Goal: Transaction & Acquisition: Purchase product/service

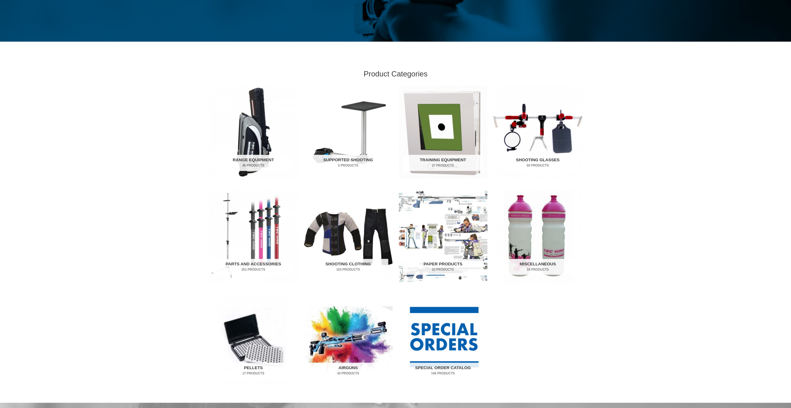
scroll to position [207, 0]
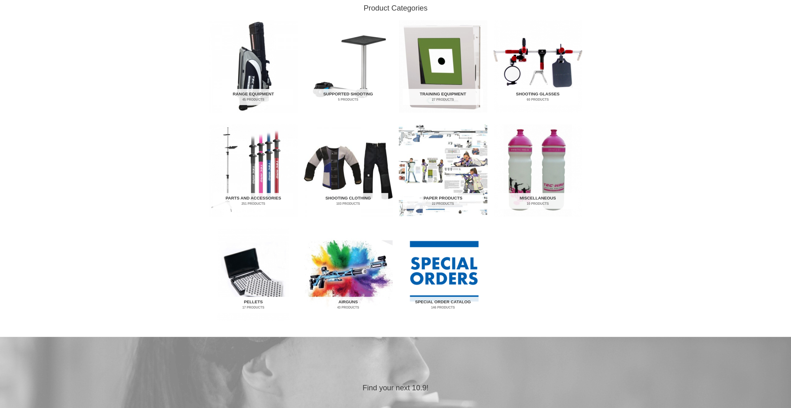
click at [252, 282] on img "Visit product category Pellets" at bounding box center [253, 274] width 89 height 92
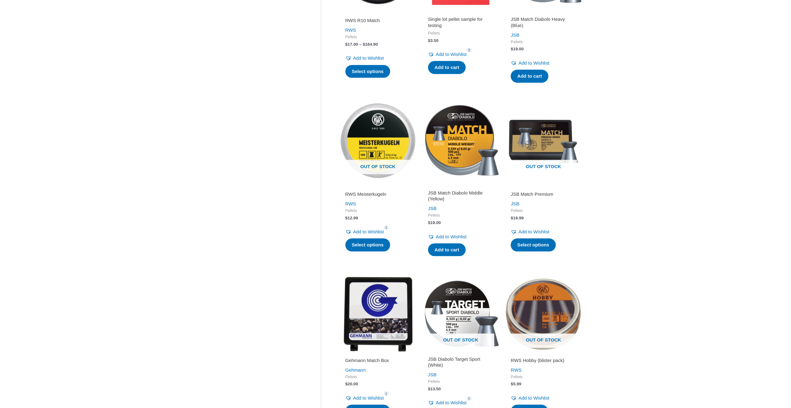
scroll to position [414, 0]
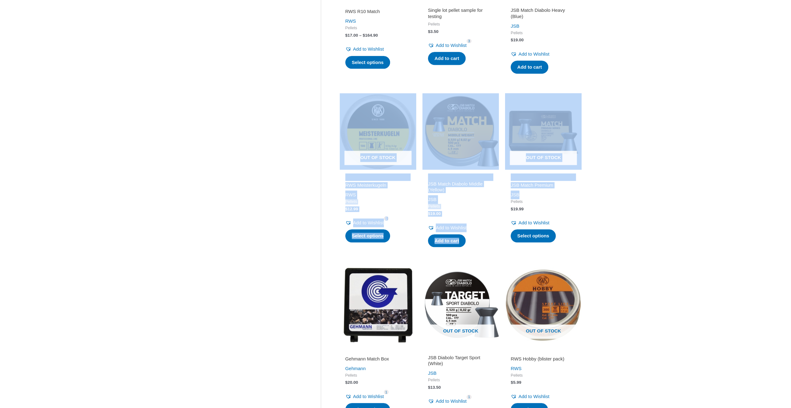
drag, startPoint x: 626, startPoint y: 193, endPoint x: 321, endPoint y: 119, distance: 314.1
click at [342, 119] on div "**********" at bounding box center [395, 157] width 791 height 1024
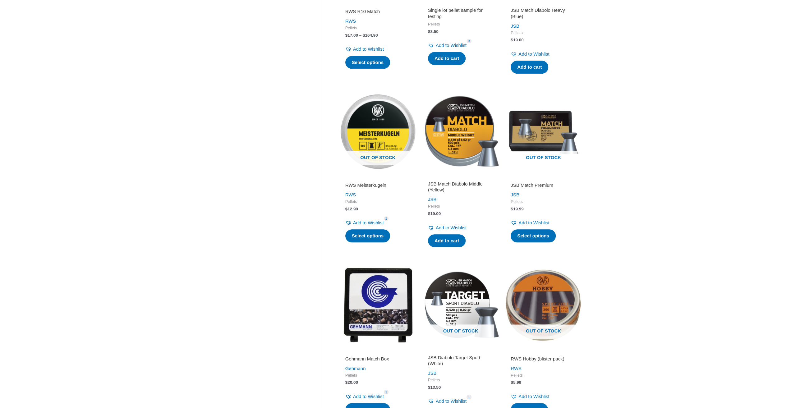
click at [229, 176] on div "Clear Sale On Sale Stock Available Category Pellets Filters Clear" at bounding box center [265, 164] width 112 height 988
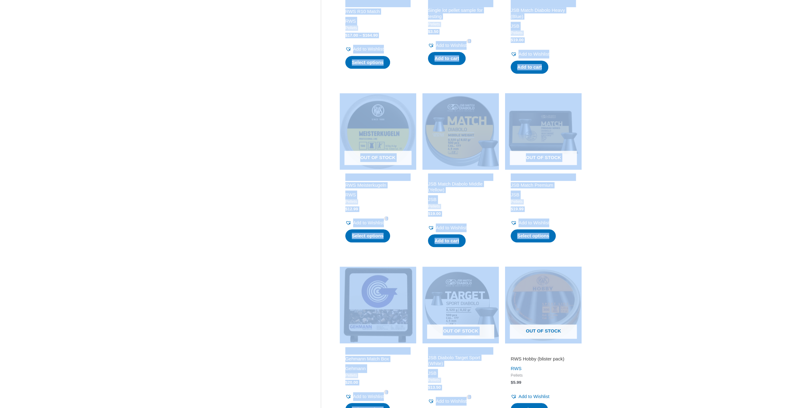
drag, startPoint x: 301, startPoint y: 271, endPoint x: 615, endPoint y: 324, distance: 318.4
click at [581, 320] on div "**********" at bounding box center [395, 160] width 385 height 1018
click at [657, 290] on div "**********" at bounding box center [395, 157] width 791 height 1024
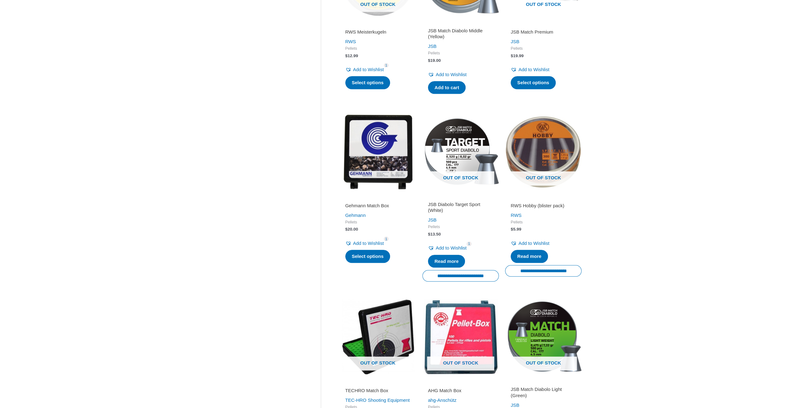
scroll to position [570, 0]
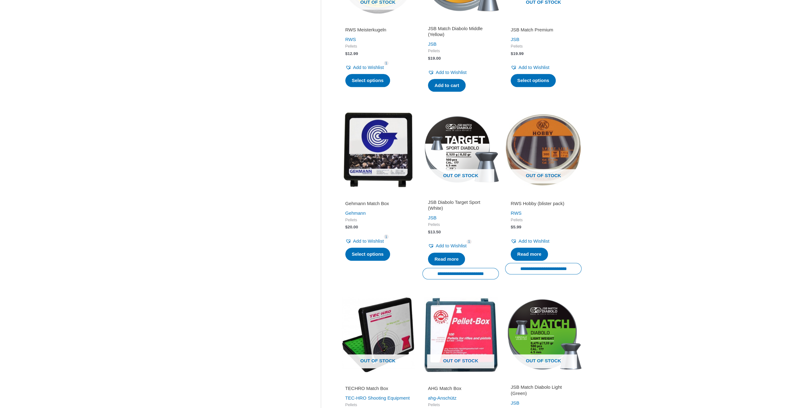
drag, startPoint x: 388, startPoint y: 202, endPoint x: 277, endPoint y: 244, distance: 119.0
click at [278, 244] on div "Clear Sale On Sale Stock Available Category Pellets Filters Clear" at bounding box center [265, 11] width 112 height 995
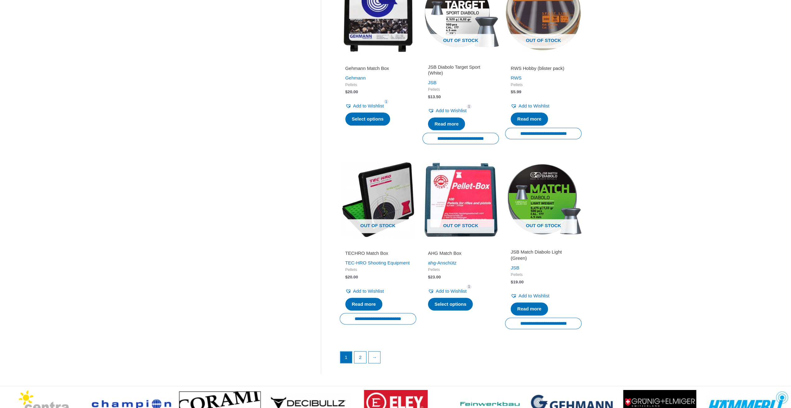
scroll to position [725, 0]
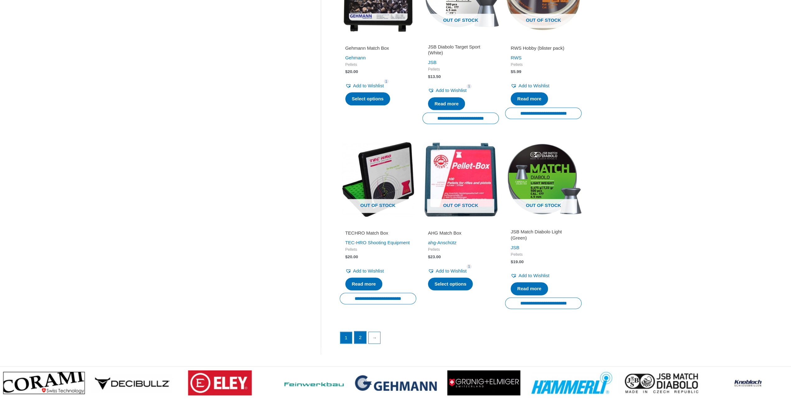
click at [359, 340] on link "2" at bounding box center [360, 337] width 12 height 12
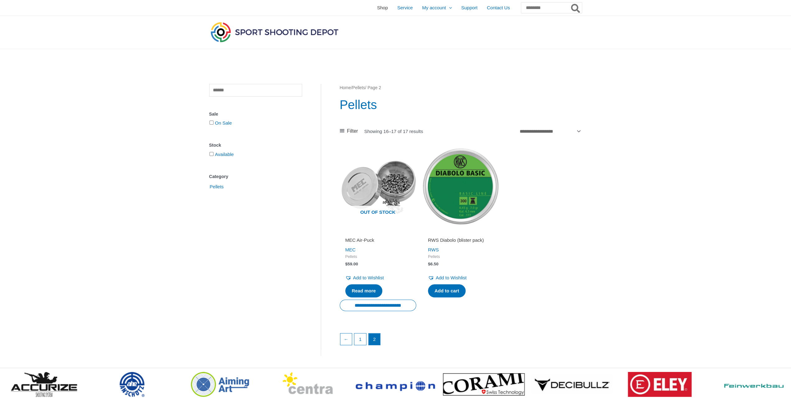
click at [377, 8] on span "Shop" at bounding box center [382, 8] width 11 height 16
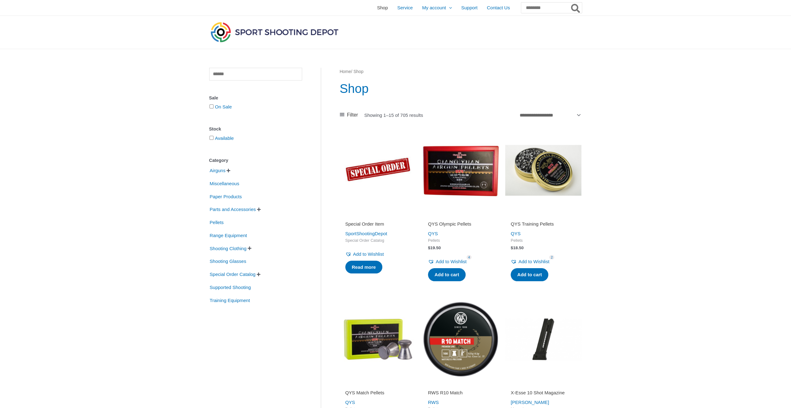
click at [377, 7] on span "Shop" at bounding box center [382, 8] width 11 height 16
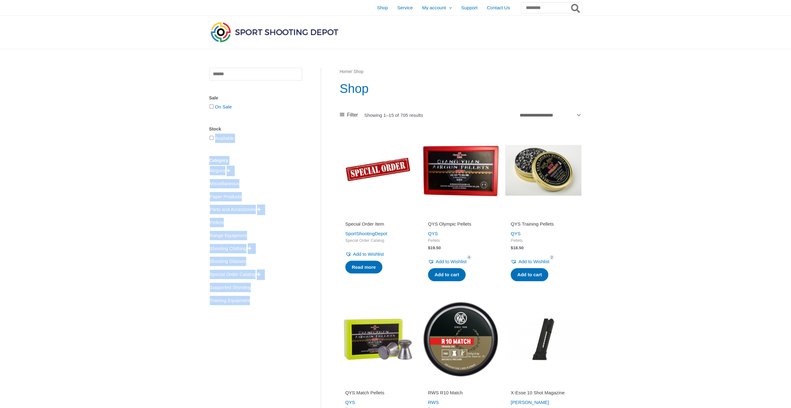
drag, startPoint x: 269, startPoint y: 303, endPoint x: 196, endPoint y: 138, distance: 180.7
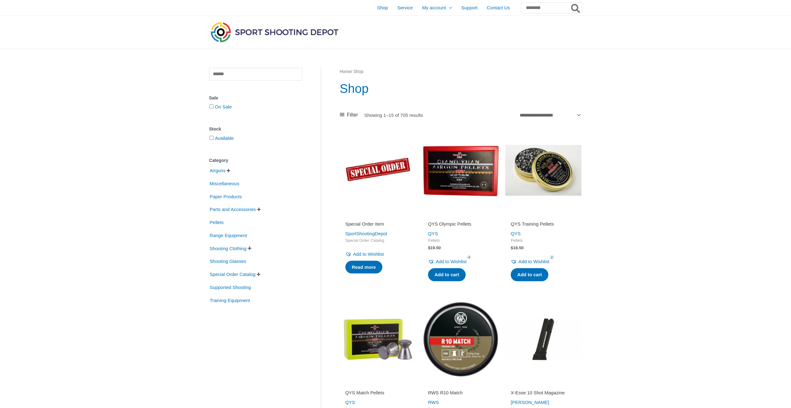
drag, startPoint x: 160, startPoint y: 218, endPoint x: 137, endPoint y: 171, distance: 52.4
click at [422, 25] on span "Orders" at bounding box center [429, 23] width 14 height 5
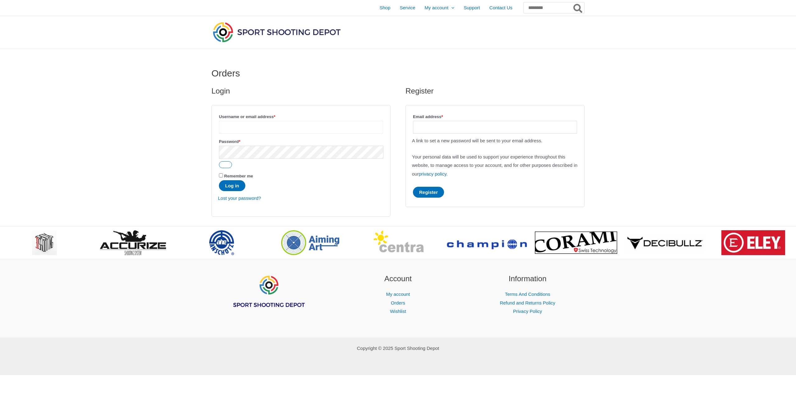
drag, startPoint x: 279, startPoint y: 126, endPoint x: 272, endPoint y: 126, distance: 6.8
click at [279, 126] on input "Username or email address * Required" at bounding box center [301, 127] width 164 height 13
drag, startPoint x: 419, startPoint y: 38, endPoint x: 404, endPoint y: 32, distance: 15.5
click at [419, 37] on div at bounding box center [336, 32] width 251 height 33
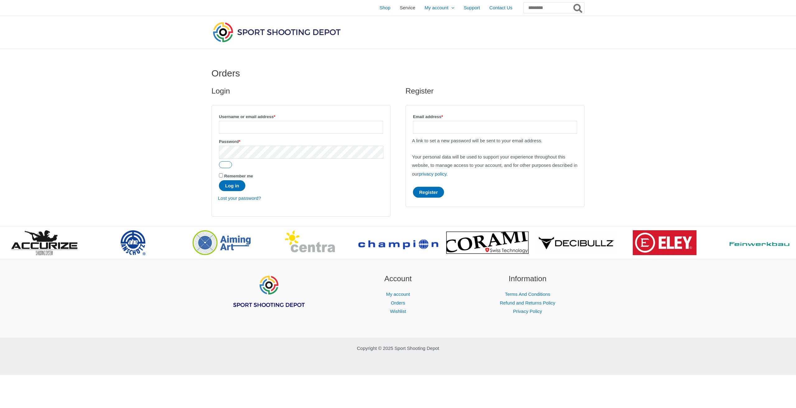
click at [400, 11] on span "Service" at bounding box center [408, 8] width 16 height 16
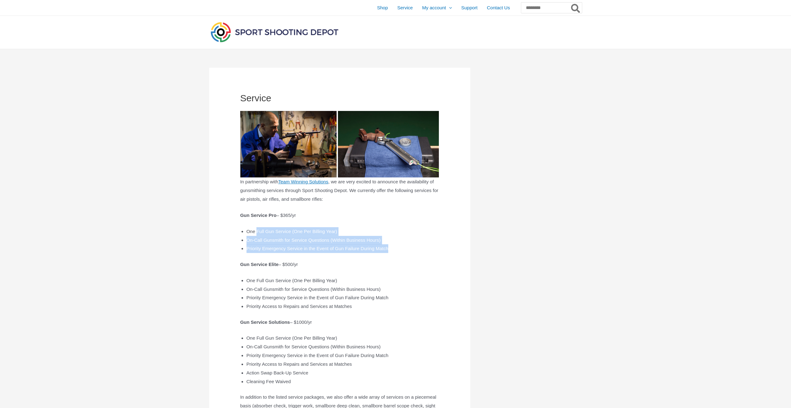
drag, startPoint x: 257, startPoint y: 231, endPoint x: 419, endPoint y: 248, distance: 163.2
click at [418, 248] on ul "One Full Gun Service (One Per Billing Year) On-Call Gunsmith for Service Questi…" at bounding box center [342, 240] width 193 height 26
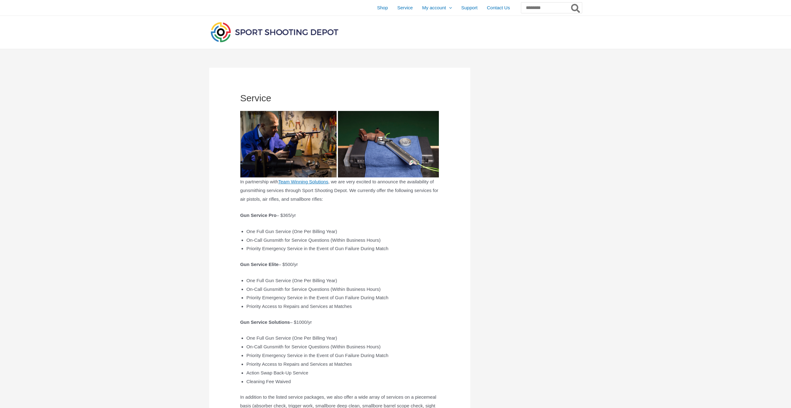
click at [587, 245] on div "Service In partnership with Team Winning Solutions , we are very excited to ann…" at bounding box center [395, 268] width 385 height 438
drag, startPoint x: 577, startPoint y: 247, endPoint x: 554, endPoint y: 243, distance: 22.8
click at [563, 244] on div at bounding box center [526, 272] width 112 height 408
click at [552, 262] on div at bounding box center [526, 272] width 112 height 408
drag, startPoint x: 552, startPoint y: 262, endPoint x: 524, endPoint y: 252, distance: 30.1
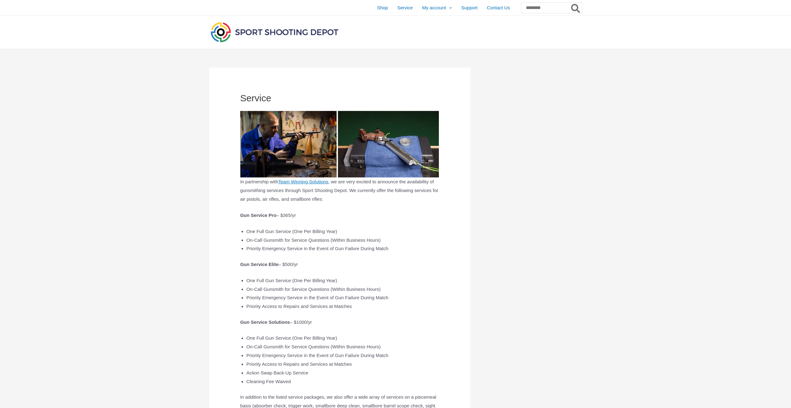
click at [524, 252] on div at bounding box center [526, 272] width 112 height 408
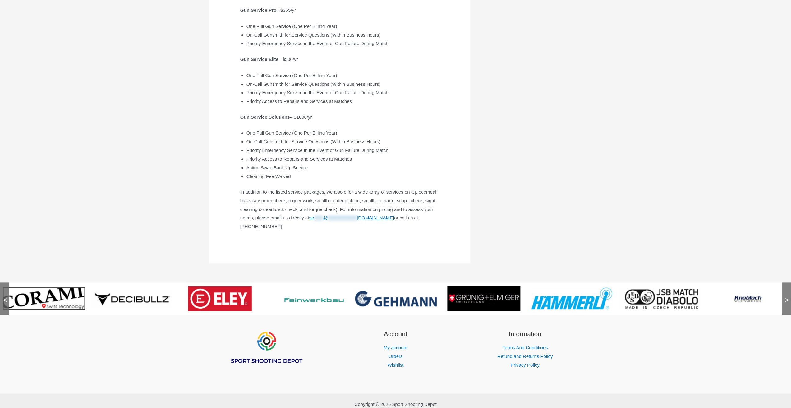
scroll to position [207, 0]
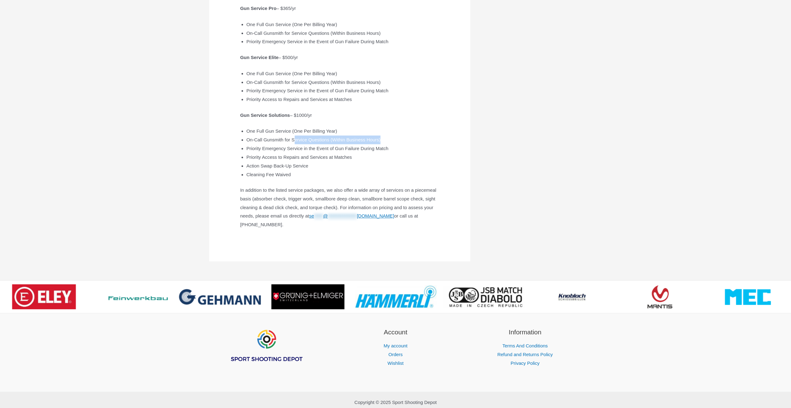
drag, startPoint x: 304, startPoint y: 140, endPoint x: 401, endPoint y: 136, distance: 96.7
click at [401, 136] on li "On-Call Gunsmith for Service Questions (Within Business Hours)" at bounding box center [342, 139] width 193 height 9
click at [389, 138] on li "On-Call Gunsmith for Service Questions (Within Business Hours)" at bounding box center [342, 139] width 193 height 9
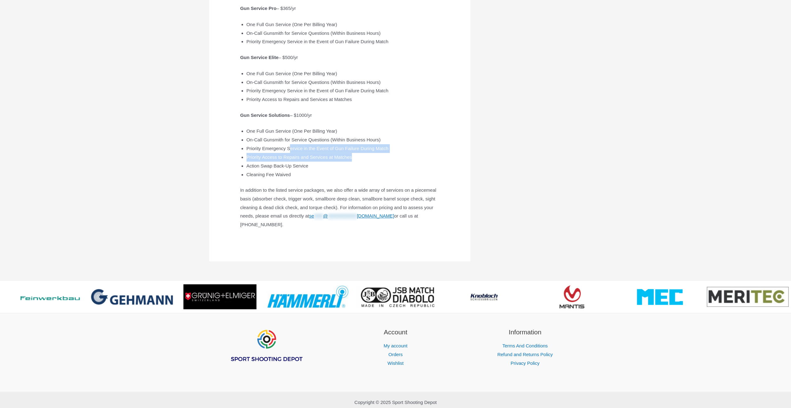
drag, startPoint x: 294, startPoint y: 149, endPoint x: 407, endPoint y: 160, distance: 113.0
click at [407, 160] on ul "One Full Gun Service (One Per Billing Year) On-Call Gunsmith for Service Questi…" at bounding box center [342, 153] width 193 height 52
click at [395, 163] on li "Action Swap Back-Up Service" at bounding box center [342, 166] width 193 height 9
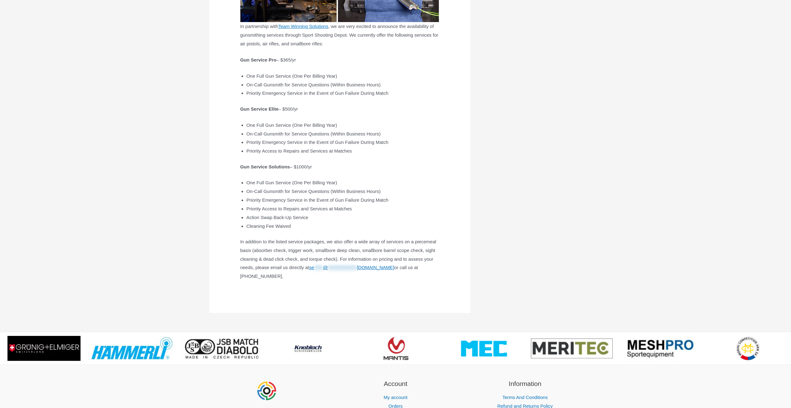
scroll to position [0, 0]
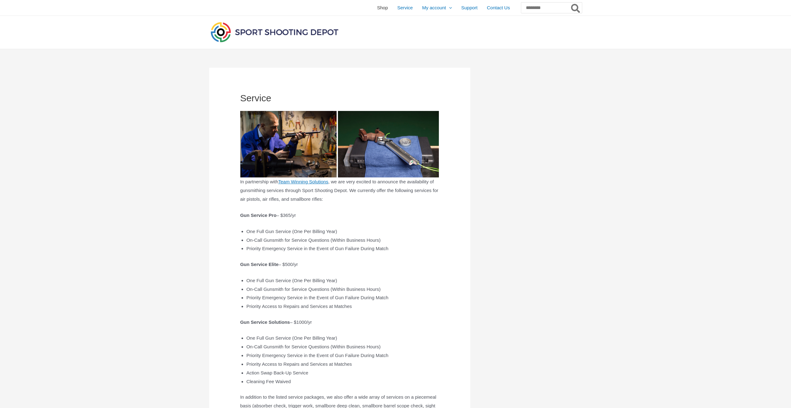
click at [377, 5] on span "Shop" at bounding box center [382, 8] width 11 height 16
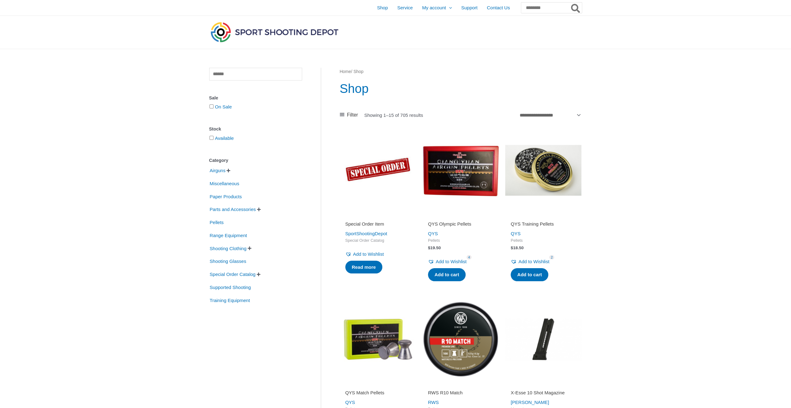
drag, startPoint x: 631, startPoint y: 202, endPoint x: 627, endPoint y: 176, distance: 27.0
drag, startPoint x: 626, startPoint y: 217, endPoint x: 672, endPoint y: 189, distance: 53.8
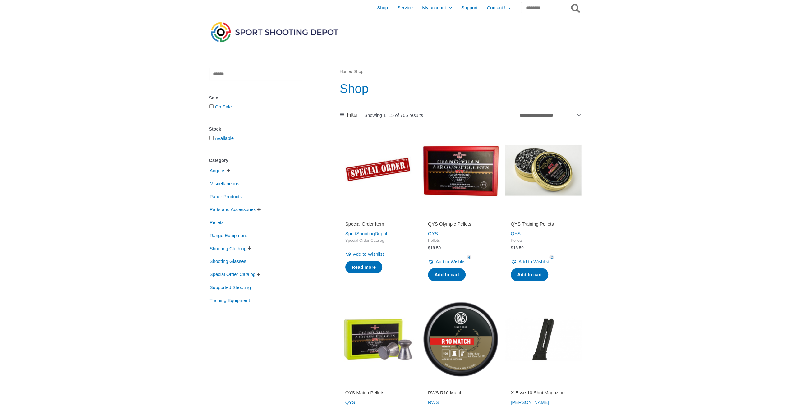
drag, startPoint x: 659, startPoint y: 199, endPoint x: 655, endPoint y: 165, distance: 34.7
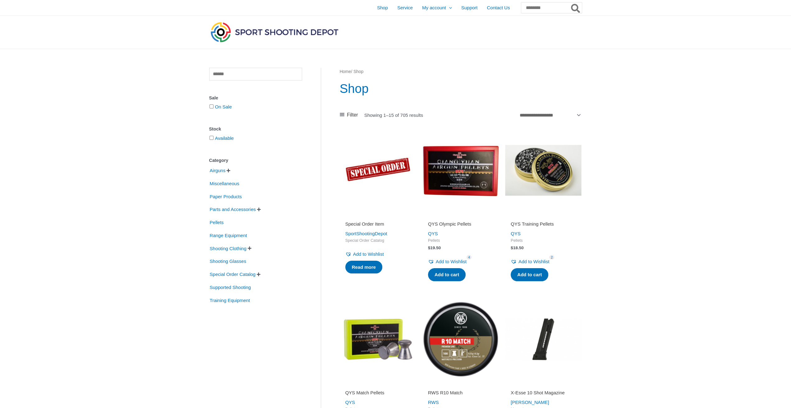
drag, startPoint x: 669, startPoint y: 226, endPoint x: 654, endPoint y: 195, distance: 34.6
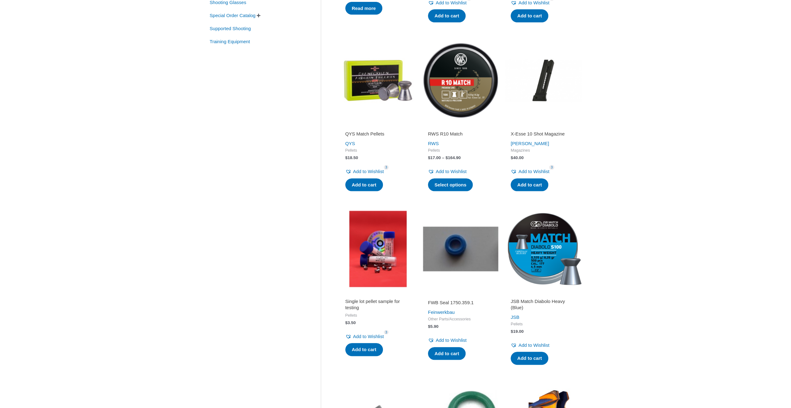
scroll to position [362, 0]
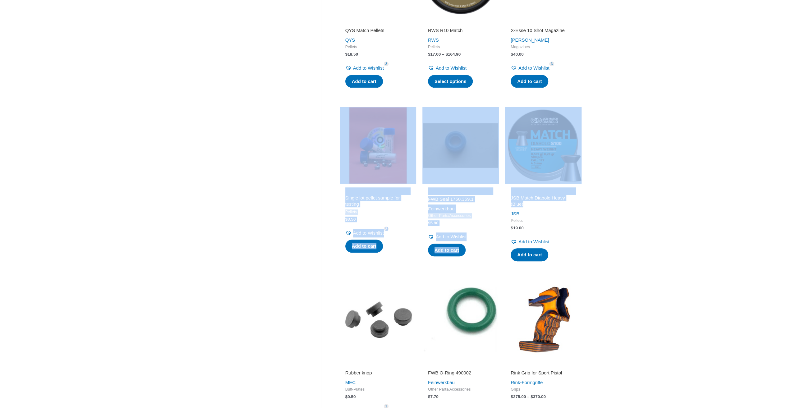
drag, startPoint x: 335, startPoint y: 174, endPoint x: 579, endPoint y: 206, distance: 246.0
click at [578, 206] on div "**********" at bounding box center [451, 170] width 261 height 931
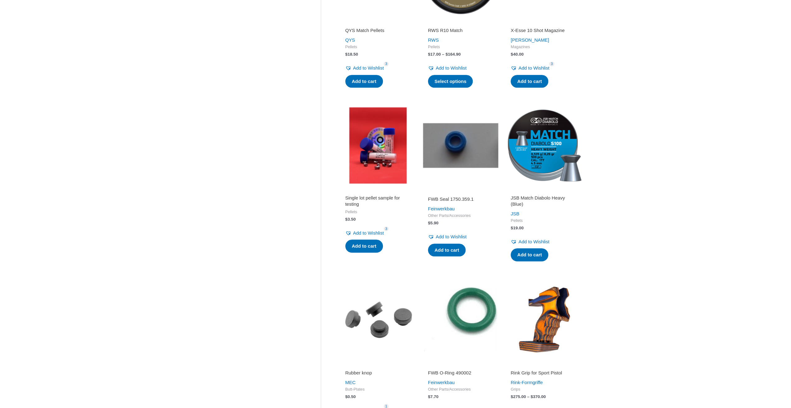
click at [655, 209] on div "Clear Sale On Sale Stock Available Category Airguns   Air Pistols Air Rifles …" at bounding box center [395, 171] width 791 height 968
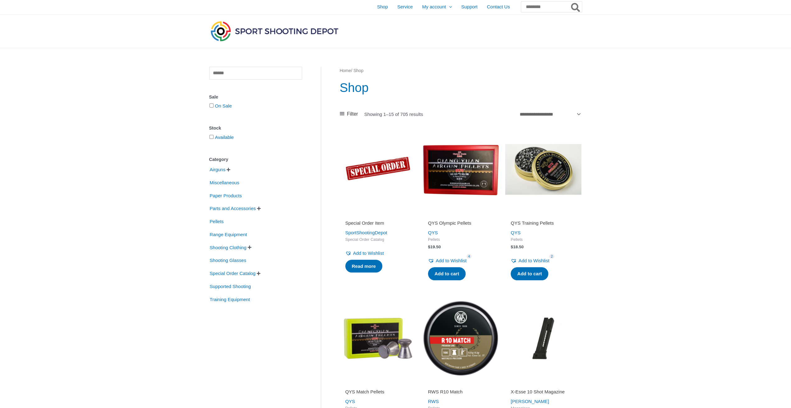
scroll to position [0, 0]
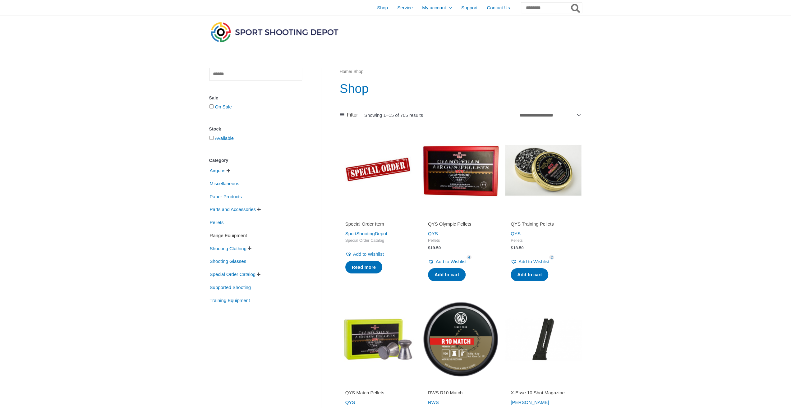
click at [233, 237] on span "Range Equipment" at bounding box center [228, 235] width 39 height 11
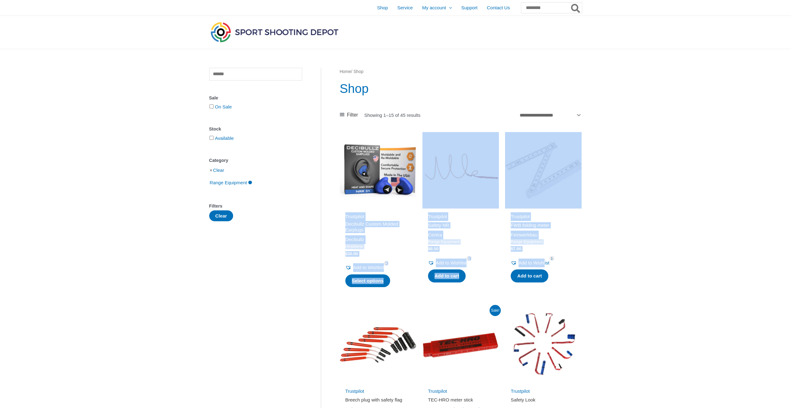
drag, startPoint x: 335, startPoint y: 213, endPoint x: 589, endPoint y: 270, distance: 259.7
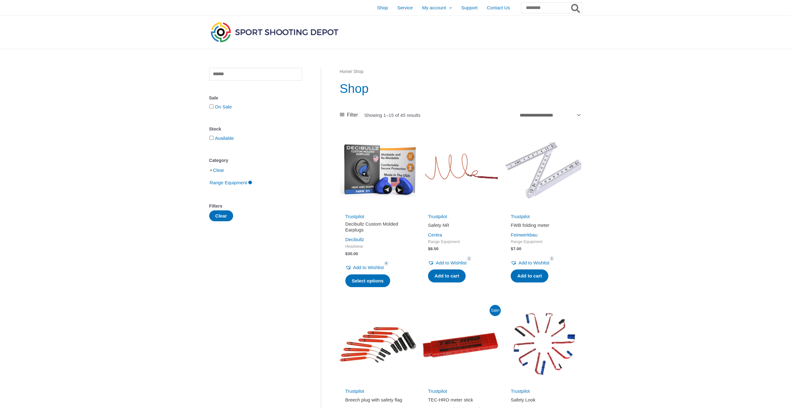
drag, startPoint x: 638, startPoint y: 243, endPoint x: 614, endPoint y: 205, distance: 44.7
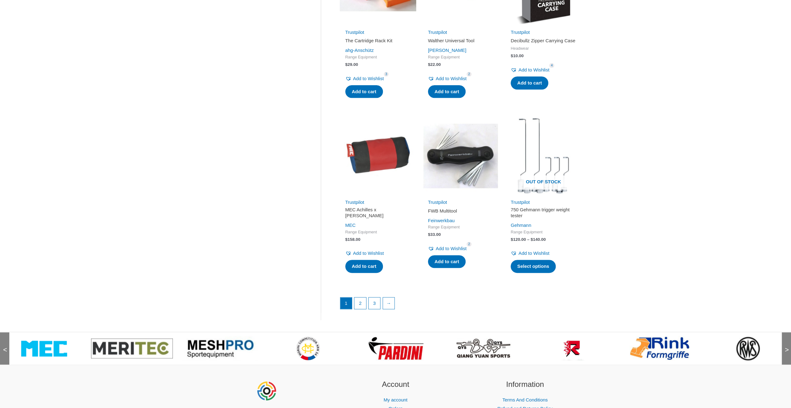
scroll to position [725, 0]
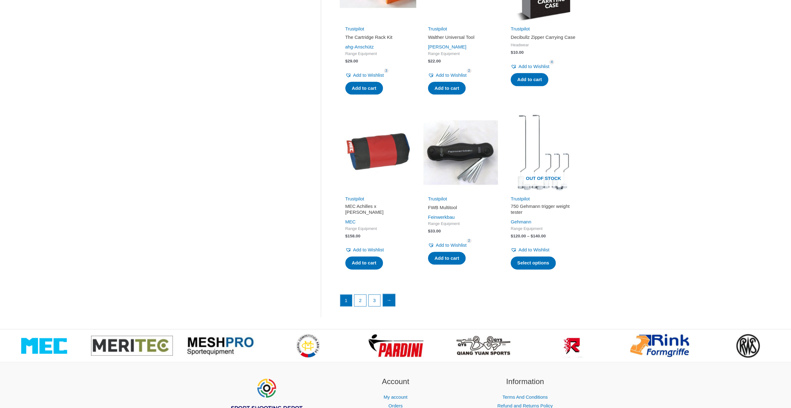
click at [390, 304] on link "→" at bounding box center [389, 300] width 12 height 12
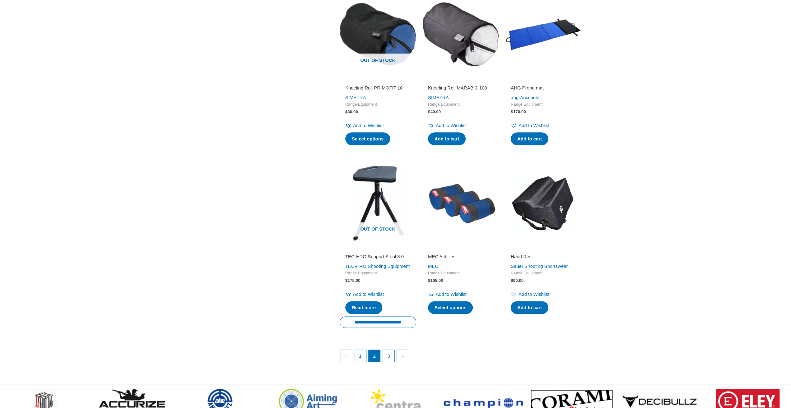
scroll to position [673, 0]
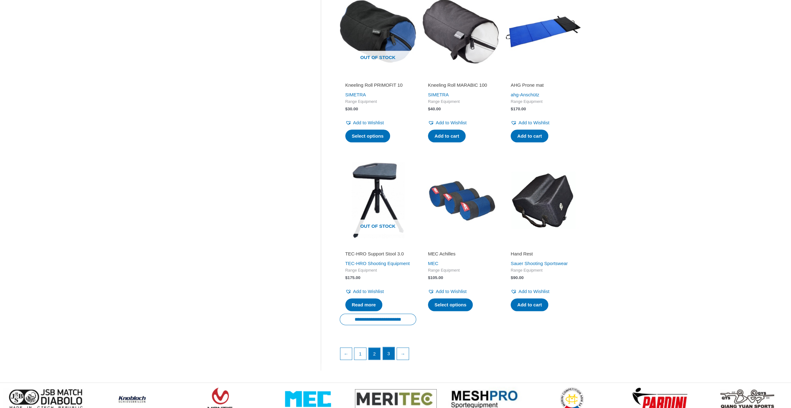
click at [388, 360] on link "3" at bounding box center [389, 353] width 12 height 12
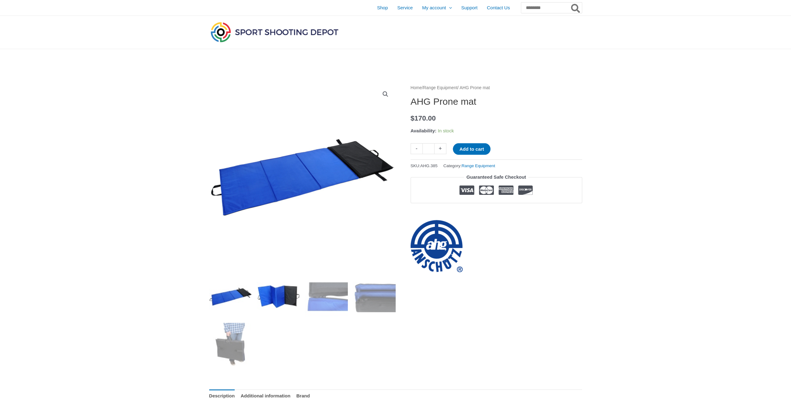
click at [275, 292] on img at bounding box center [278, 296] width 43 height 43
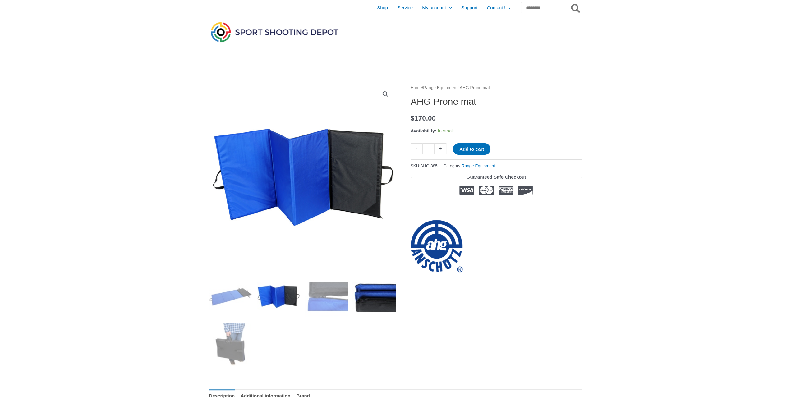
click at [367, 293] on img at bounding box center [373, 296] width 43 height 43
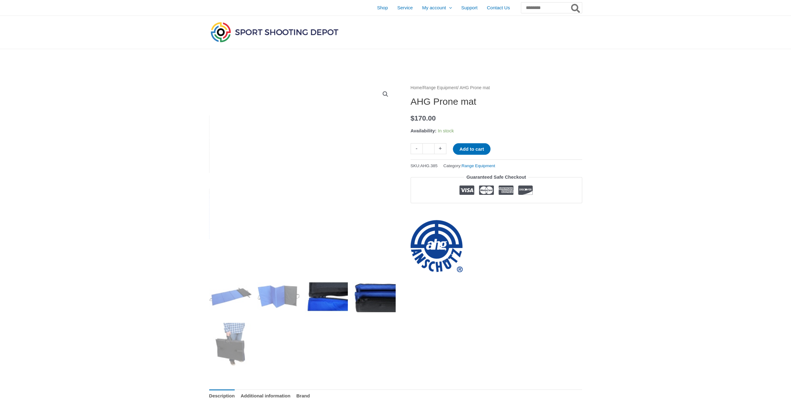
click at [334, 293] on img at bounding box center [326, 296] width 43 height 43
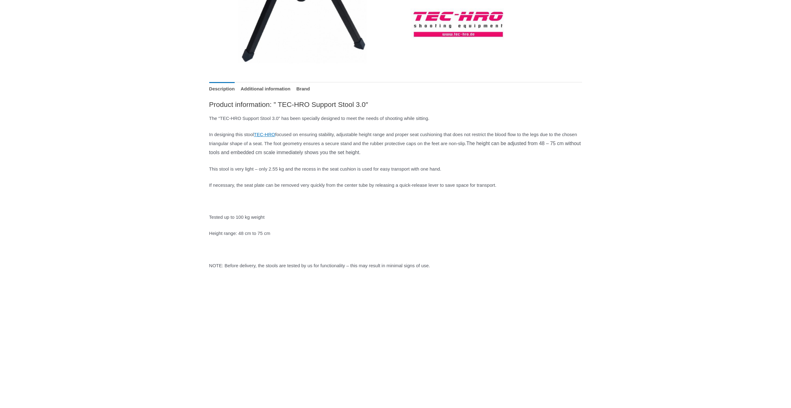
scroll to position [207, 0]
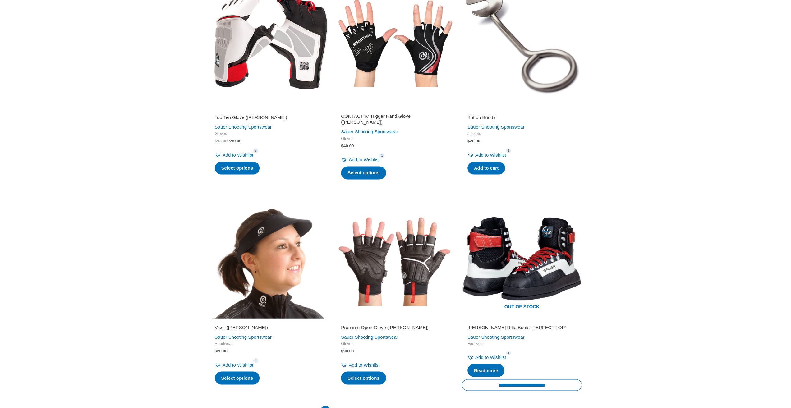
scroll to position [880, 0]
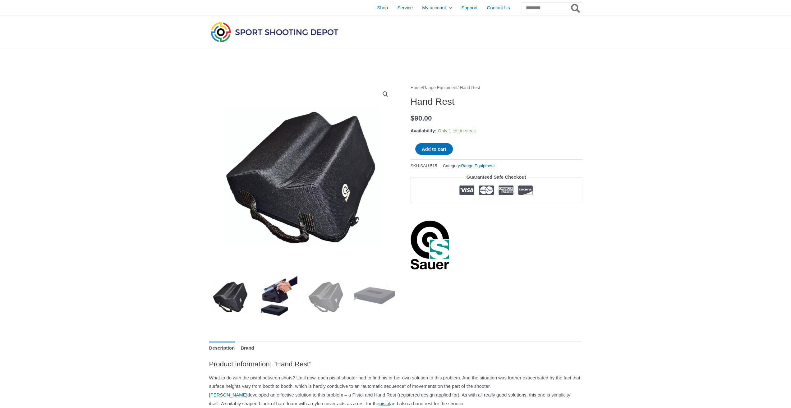
click at [279, 291] on img at bounding box center [278, 296] width 43 height 43
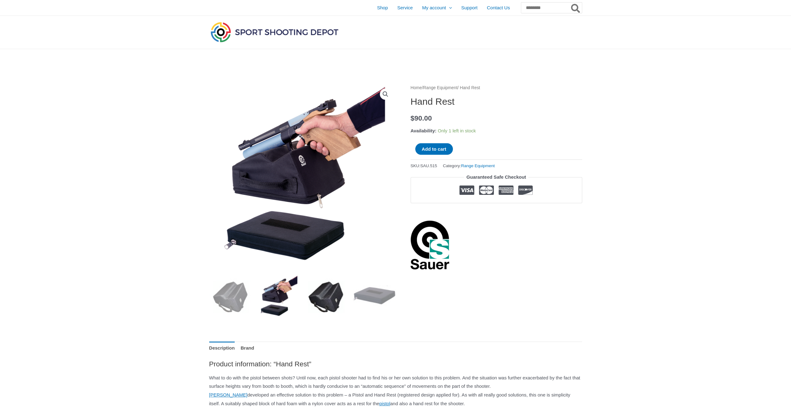
click at [334, 298] on img at bounding box center [326, 296] width 43 height 43
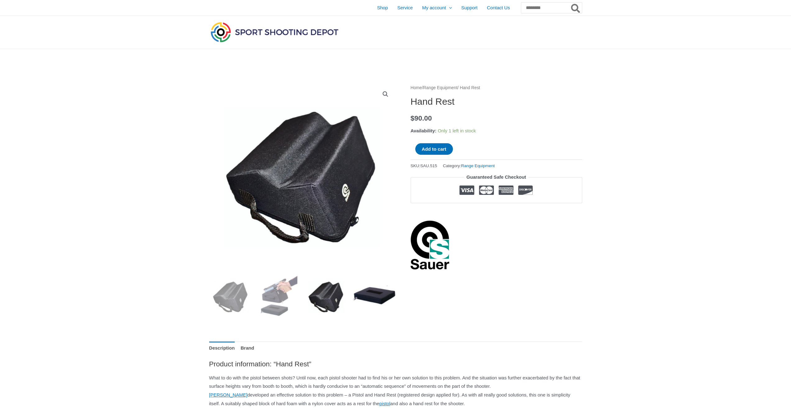
click at [372, 298] on img at bounding box center [373, 296] width 43 height 43
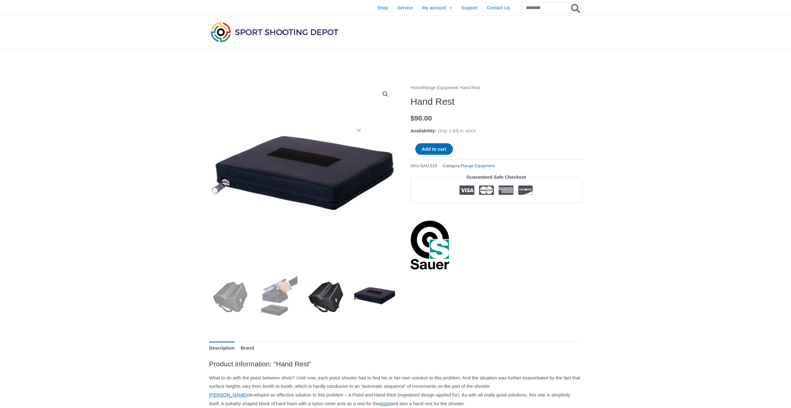
click at [327, 299] on img at bounding box center [326, 296] width 43 height 43
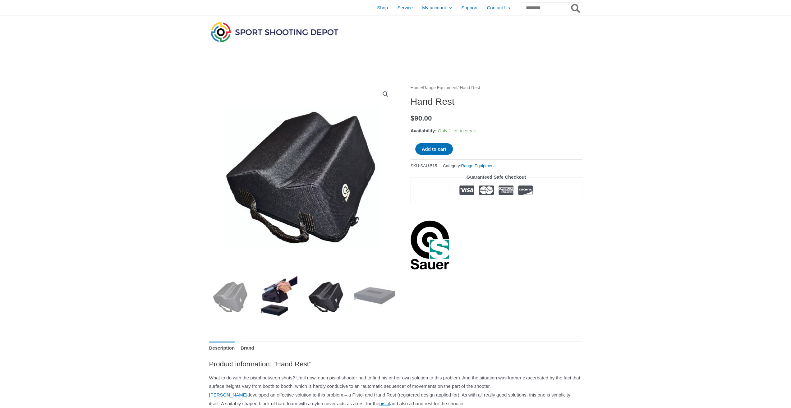
click at [280, 294] on img at bounding box center [278, 296] width 43 height 43
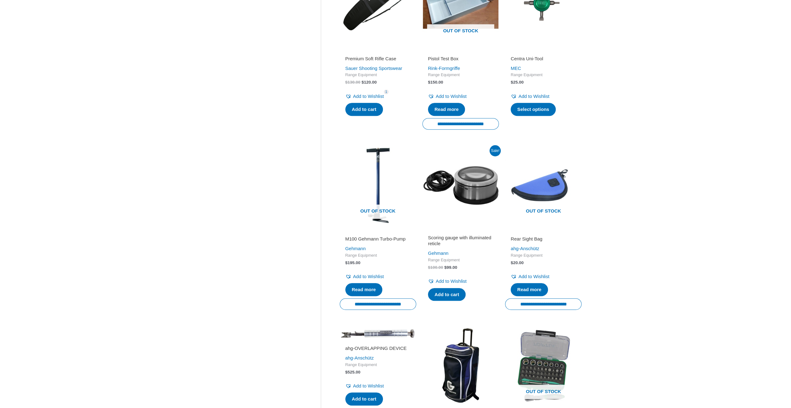
scroll to position [362, 0]
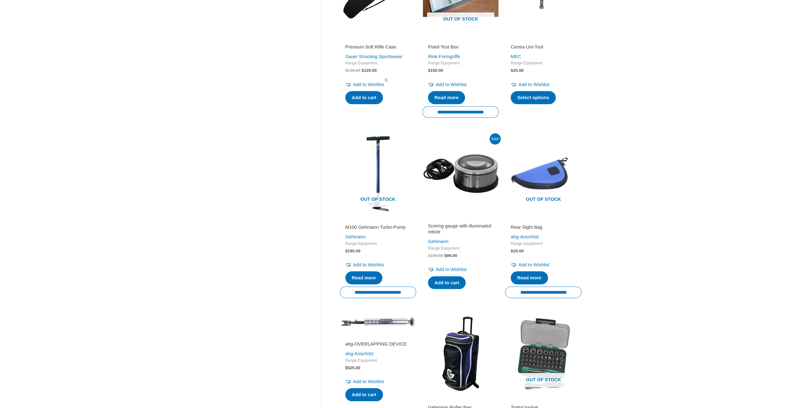
click at [675, 227] on div "**********" at bounding box center [395, 197] width 791 height 1021
drag, startPoint x: 672, startPoint y: 222, endPoint x: 680, endPoint y: 162, distance: 60.5
click at [680, 165] on div "**********" at bounding box center [395, 197] width 791 height 1021
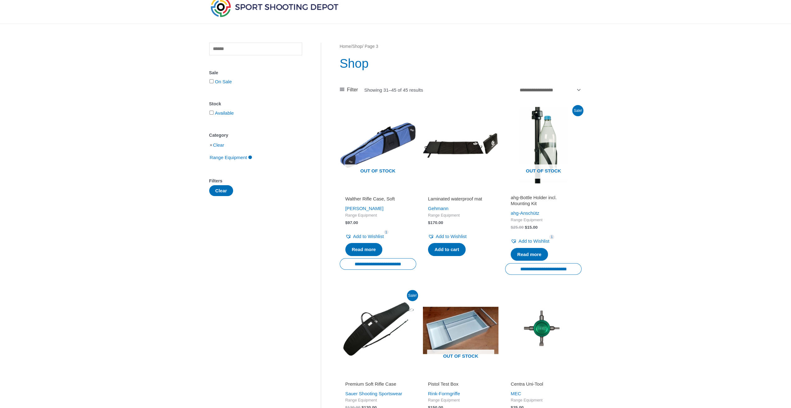
scroll to position [0, 0]
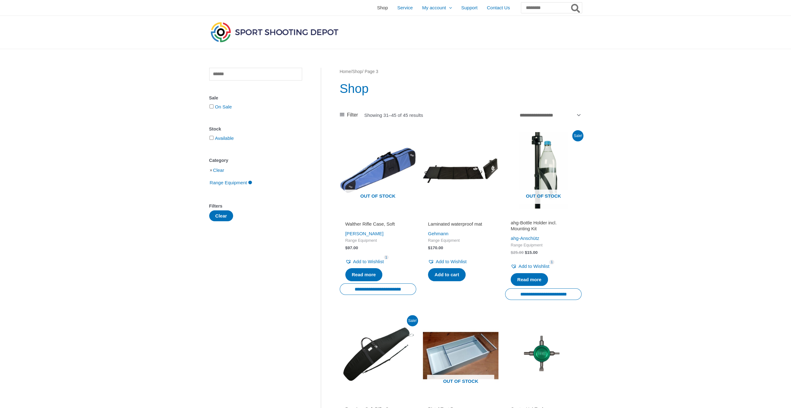
click at [377, 10] on span "Shop" at bounding box center [382, 8] width 11 height 16
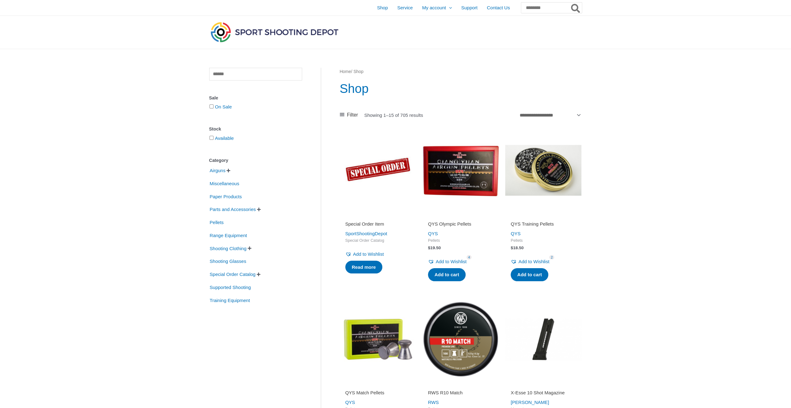
drag, startPoint x: 146, startPoint y: 195, endPoint x: 116, endPoint y: 187, distance: 31.1
drag, startPoint x: 127, startPoint y: 245, endPoint x: 79, endPoint y: 165, distance: 92.9
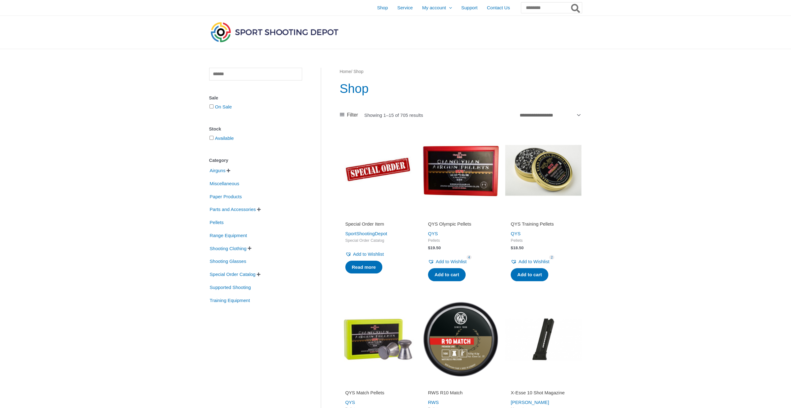
drag, startPoint x: 157, startPoint y: 200, endPoint x: 155, endPoint y: 205, distance: 5.0
drag, startPoint x: 144, startPoint y: 232, endPoint x: 125, endPoint y: 186, distance: 50.0
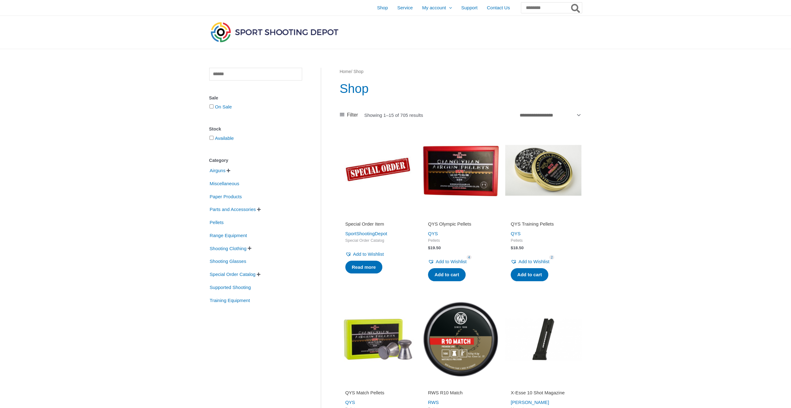
drag, startPoint x: 156, startPoint y: 229, endPoint x: 133, endPoint y: 205, distance: 33.0
drag, startPoint x: 127, startPoint y: 250, endPoint x: 118, endPoint y: 218, distance: 33.5
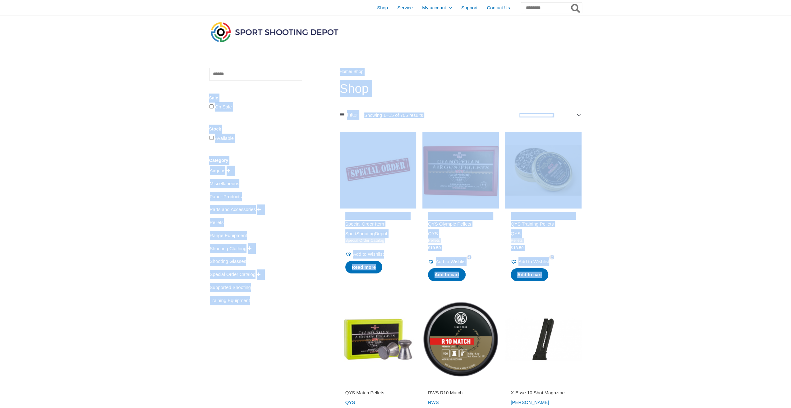
drag, startPoint x: 148, startPoint y: 100, endPoint x: 592, endPoint y: 279, distance: 479.1
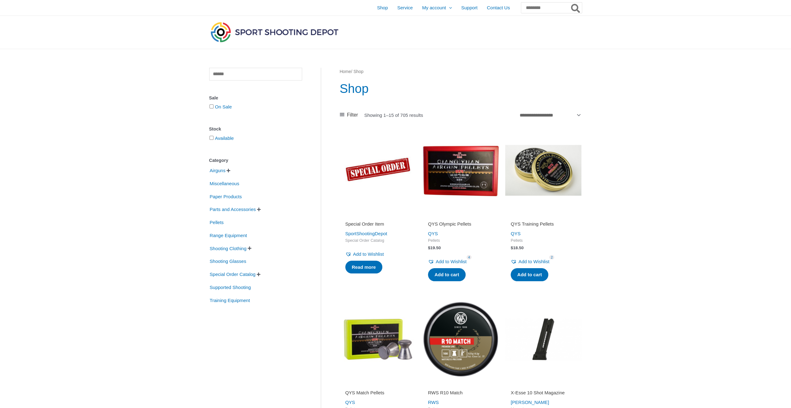
drag, startPoint x: 660, startPoint y: 211, endPoint x: 662, endPoint y: 174, distance: 37.0
click at [255, 209] on span "Parts and Accessories" at bounding box center [232, 209] width 47 height 11
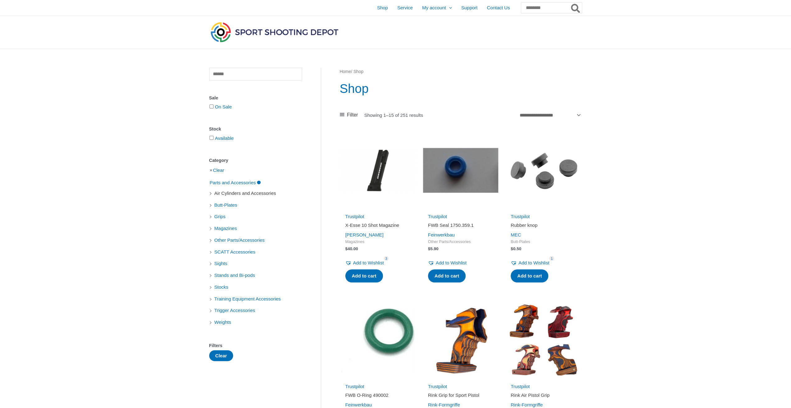
click at [251, 193] on span "Air Cylinders and Accessories" at bounding box center [245, 193] width 63 height 11
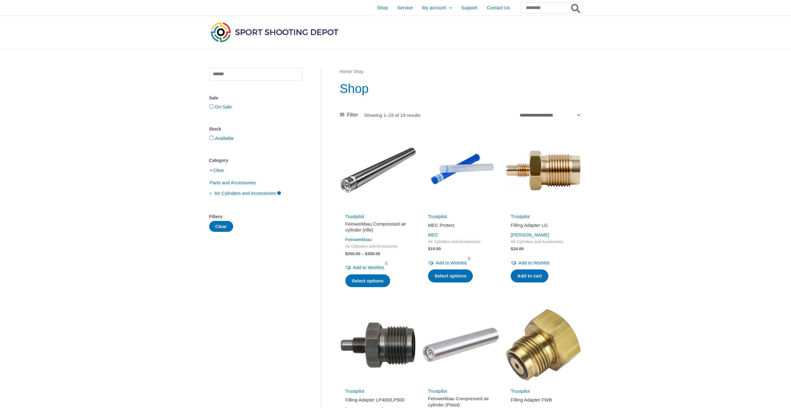
click at [211, 171] on li "Clear" at bounding box center [255, 170] width 93 height 11
click at [221, 171] on link "Clear" at bounding box center [218, 169] width 11 height 5
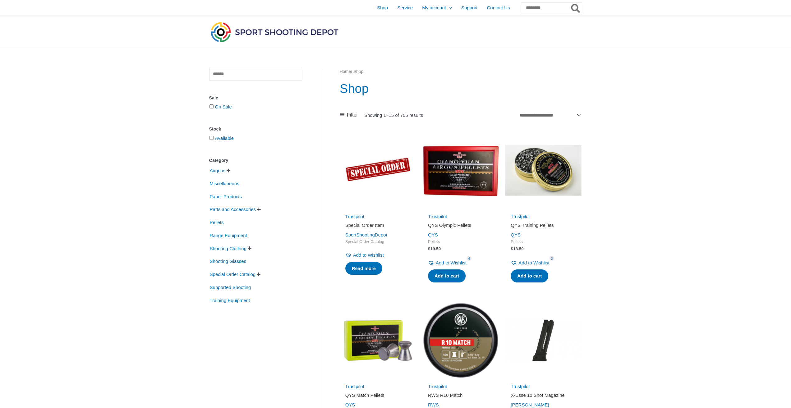
click at [260, 273] on span "" at bounding box center [259, 274] width 4 height 4
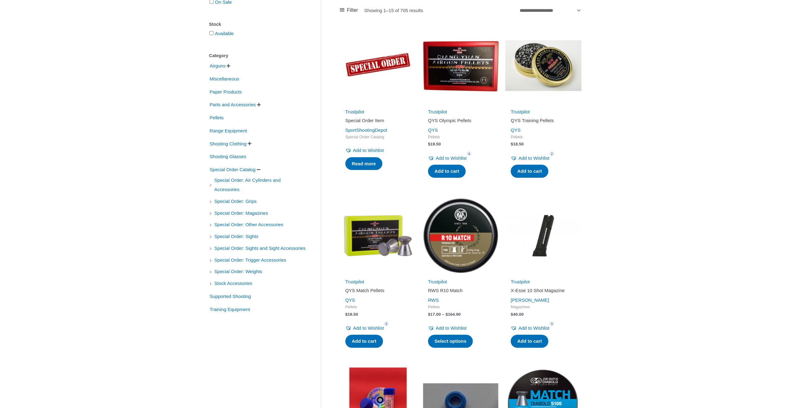
scroll to position [155, 0]
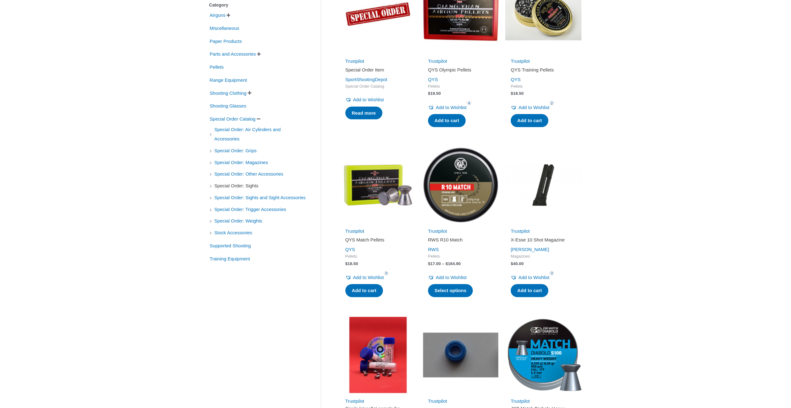
click at [252, 186] on span "Special Order: Sights" at bounding box center [236, 186] width 45 height 11
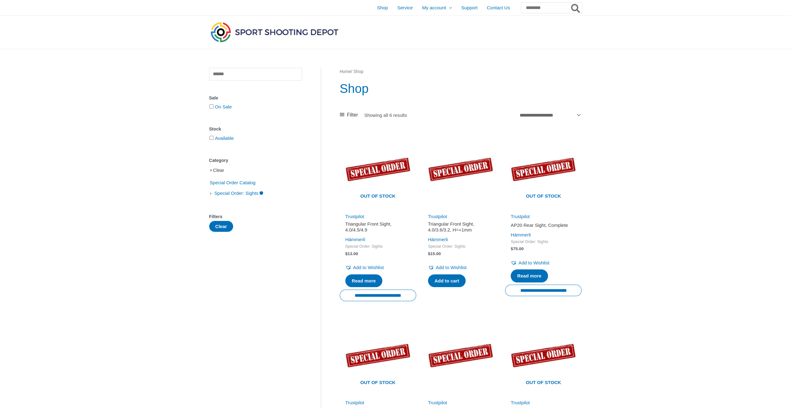
click at [221, 169] on link "Clear" at bounding box center [218, 169] width 11 height 5
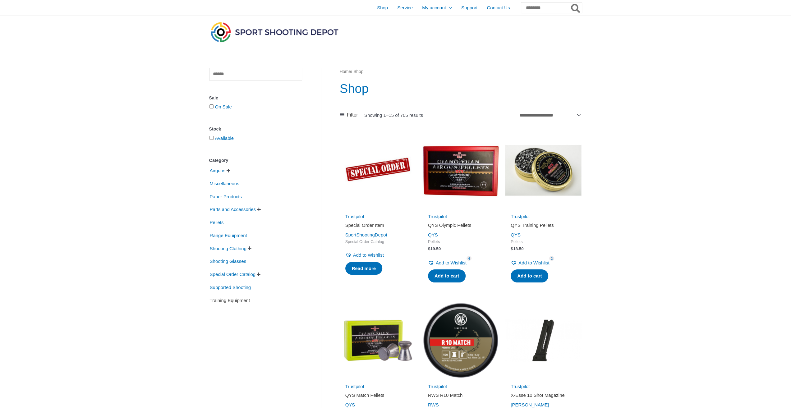
click at [246, 302] on span "Training Equipment" at bounding box center [230, 300] width 42 height 11
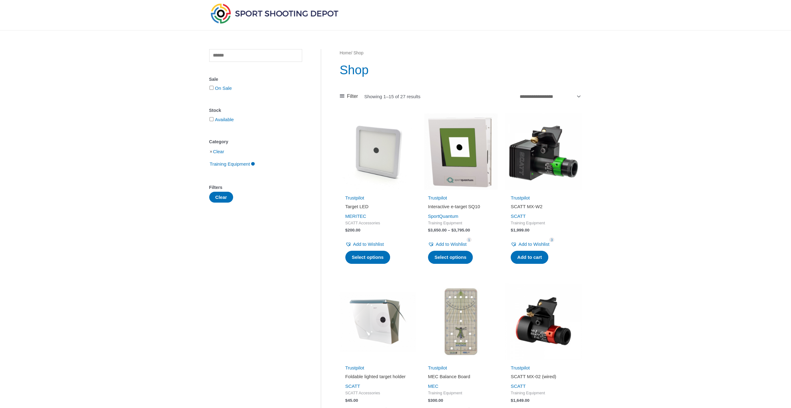
scroll to position [103, 0]
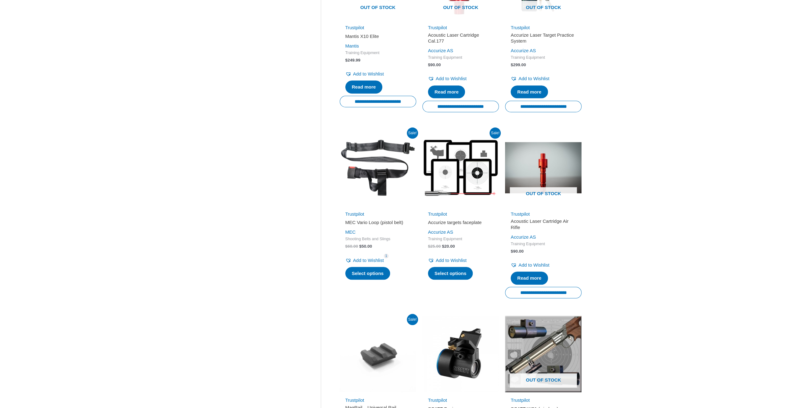
scroll to position [570, 0]
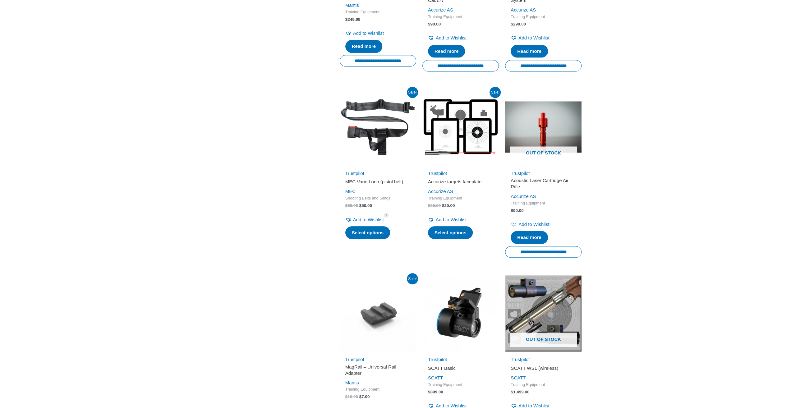
drag, startPoint x: 284, startPoint y: 212, endPoint x: 264, endPoint y: 187, distance: 31.8
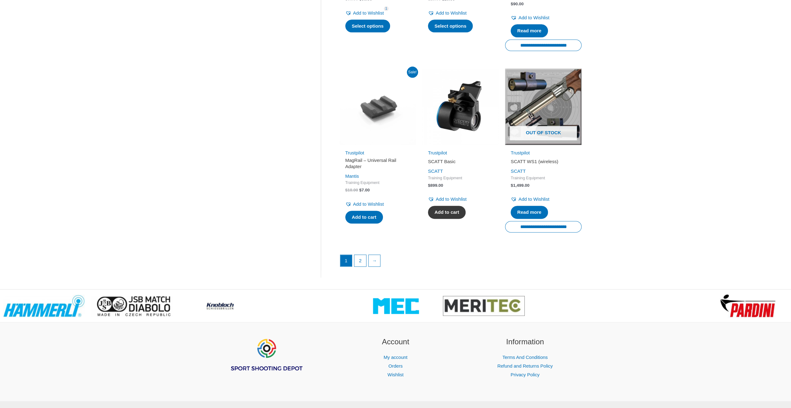
scroll to position [777, 0]
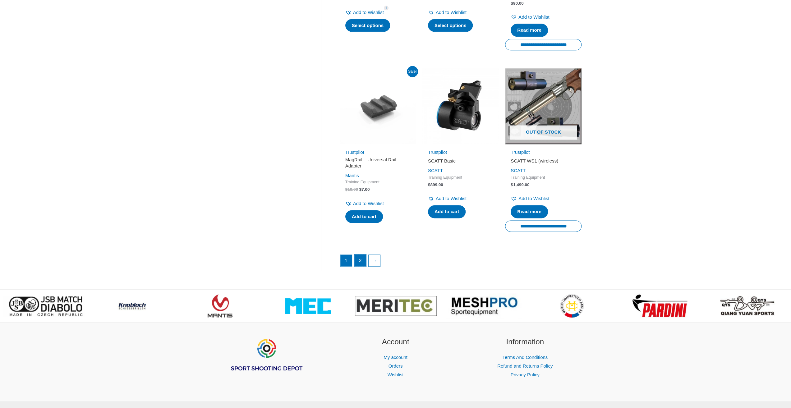
click at [360, 265] on link "2" at bounding box center [360, 260] width 12 height 12
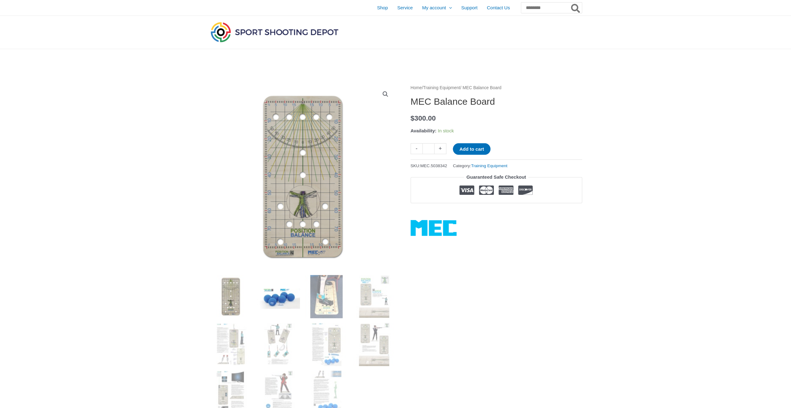
click at [277, 292] on img at bounding box center [278, 296] width 43 height 43
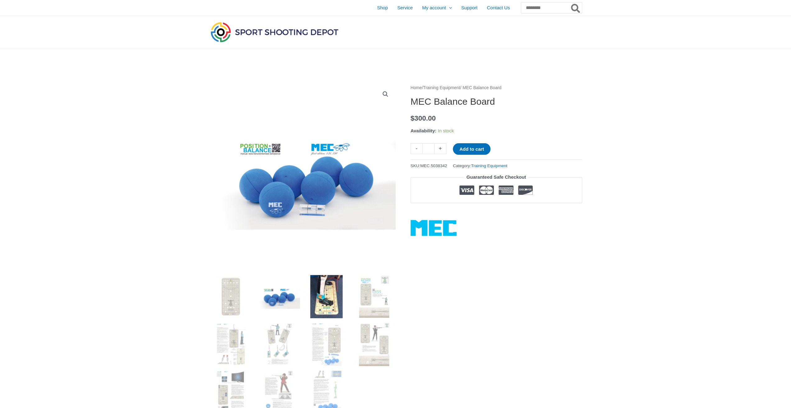
click at [330, 286] on img at bounding box center [326, 296] width 43 height 43
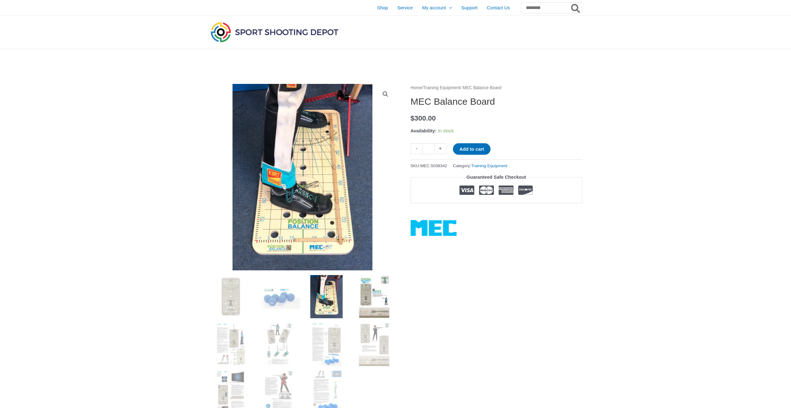
click at [364, 286] on img at bounding box center [373, 296] width 43 height 43
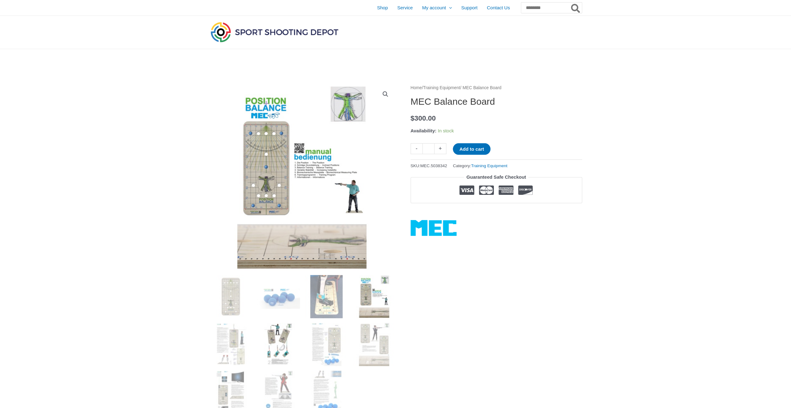
click at [282, 333] on img at bounding box center [278, 344] width 43 height 43
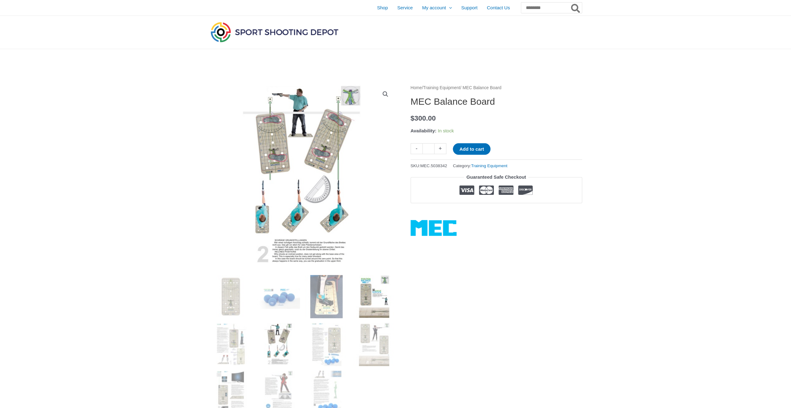
click at [360, 299] on img at bounding box center [373, 296] width 43 height 43
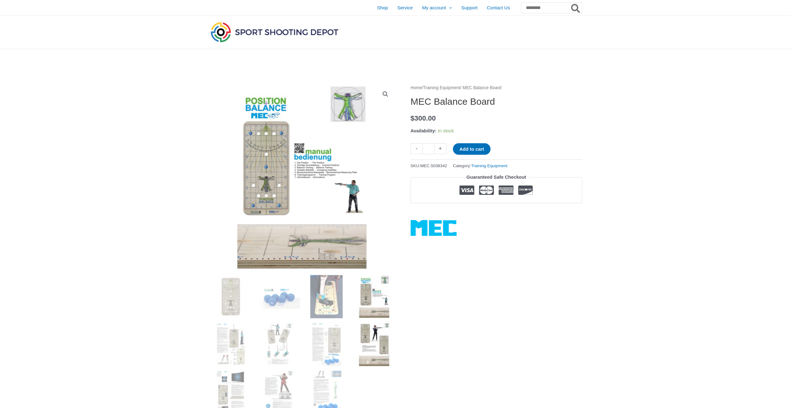
click at [367, 333] on img at bounding box center [373, 344] width 43 height 43
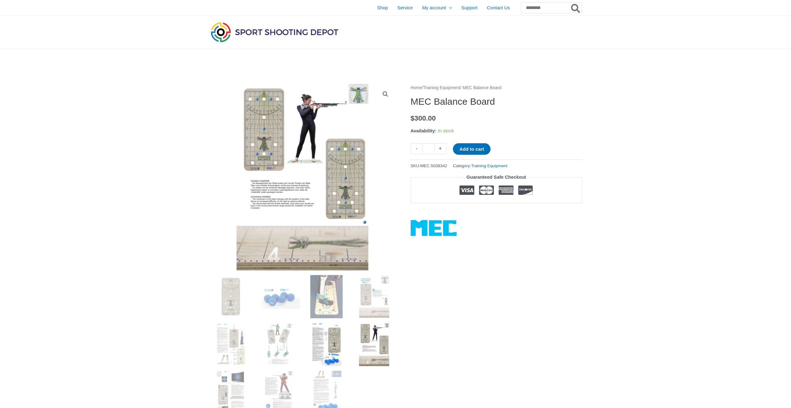
click at [325, 328] on img at bounding box center [326, 344] width 43 height 43
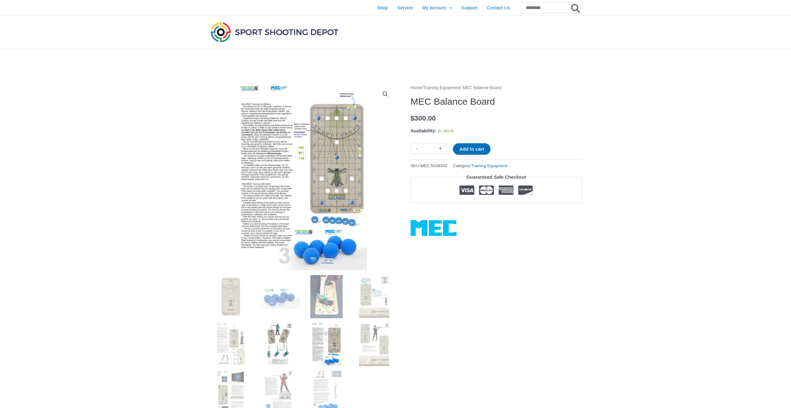
click at [282, 328] on img at bounding box center [278, 344] width 43 height 43
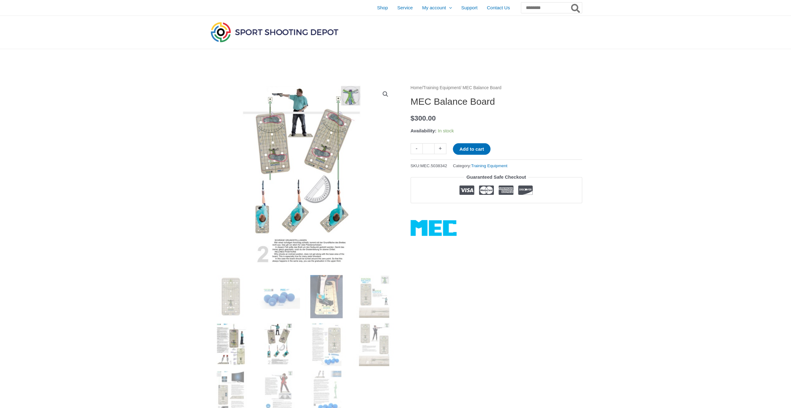
drag, startPoint x: 245, startPoint y: 341, endPoint x: 243, endPoint y: 337, distance: 3.8
click at [245, 341] on img at bounding box center [230, 344] width 43 height 43
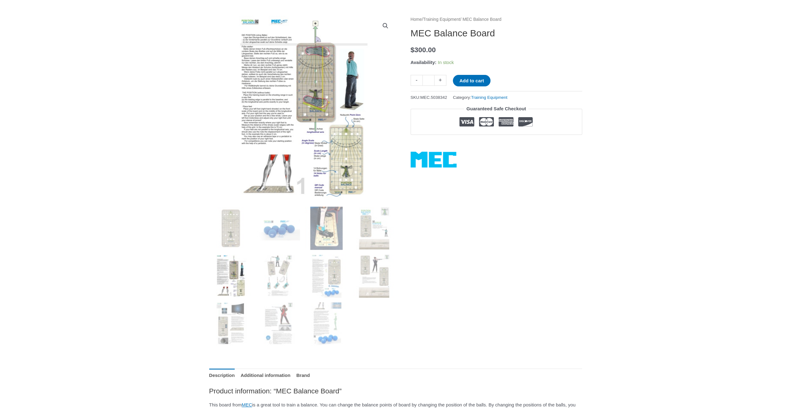
scroll to position [103, 0]
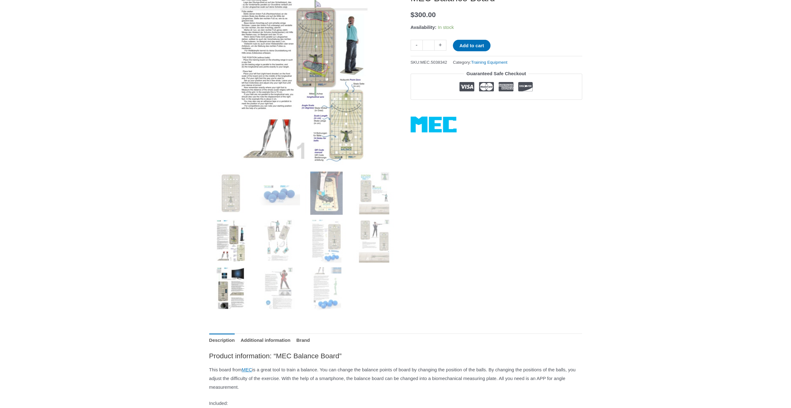
click at [238, 294] on img at bounding box center [230, 288] width 43 height 43
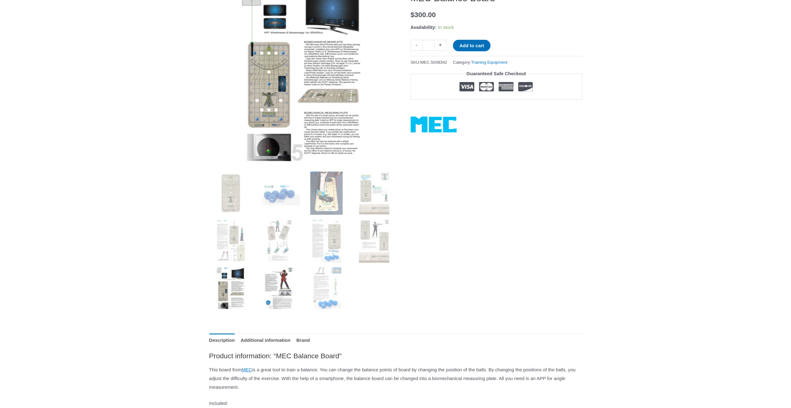
click at [280, 286] on img at bounding box center [278, 288] width 43 height 43
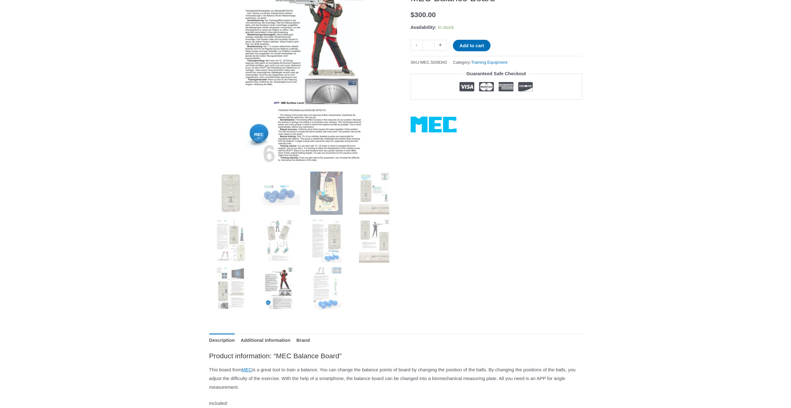
scroll to position [52, 0]
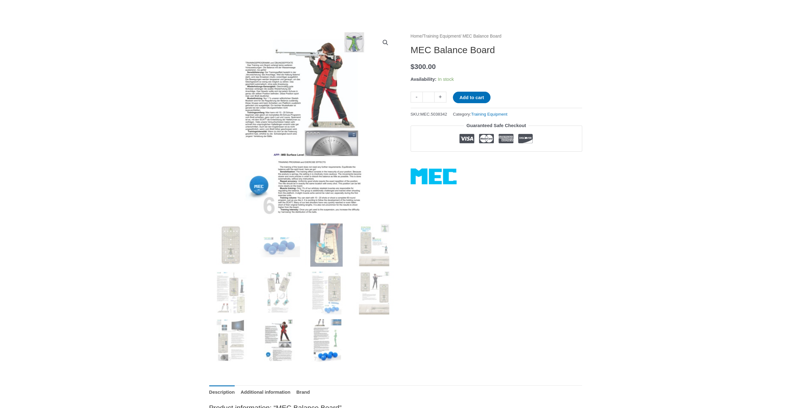
click at [324, 328] on img at bounding box center [326, 340] width 43 height 43
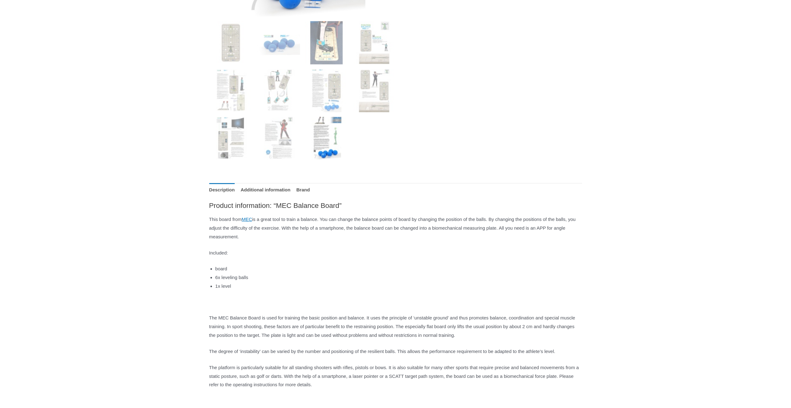
scroll to position [259, 0]
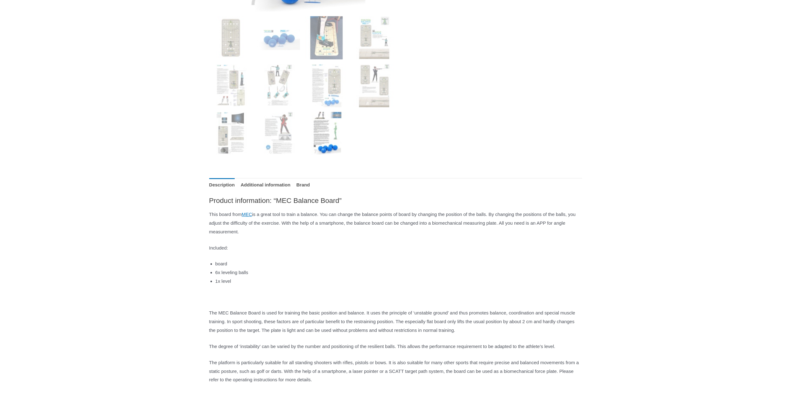
drag, startPoint x: 425, startPoint y: 215, endPoint x: 560, endPoint y: 228, distance: 135.7
click at [560, 228] on p "This board from MEC is a great tool to train a balance. You can change the bala…" at bounding box center [395, 223] width 373 height 26
click at [504, 235] on p "This board from MEC is a great tool to train a balance. You can change the bala…" at bounding box center [395, 223] width 373 height 26
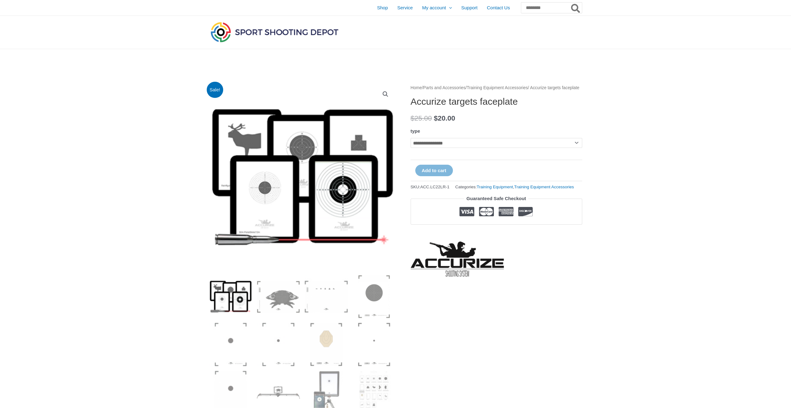
click at [444, 148] on select "**********" at bounding box center [497, 143] width 172 height 10
select select "**********"
click at [411, 145] on select "**********" at bounding box center [497, 143] width 172 height 10
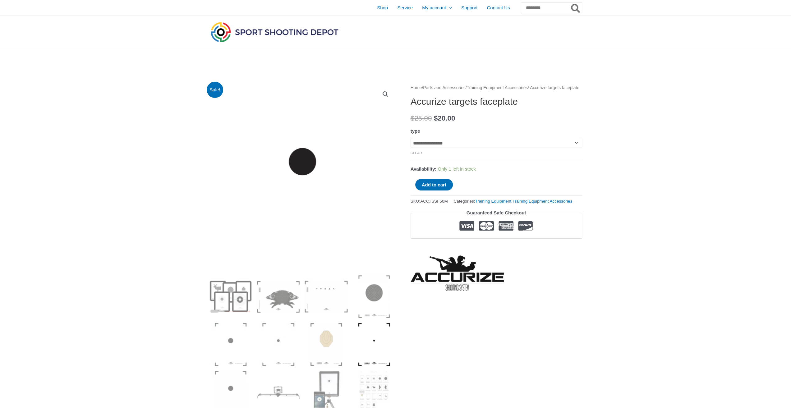
click at [302, 159] on img at bounding box center [302, 222] width 499 height 679
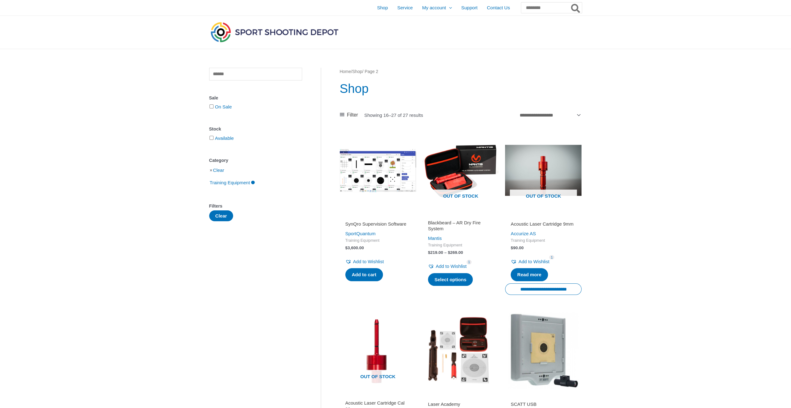
drag, startPoint x: 275, startPoint y: 281, endPoint x: 215, endPoint y: 278, distance: 60.0
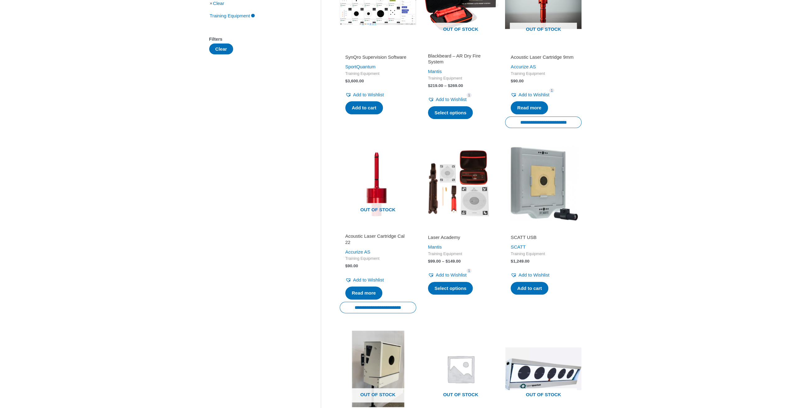
scroll to position [207, 0]
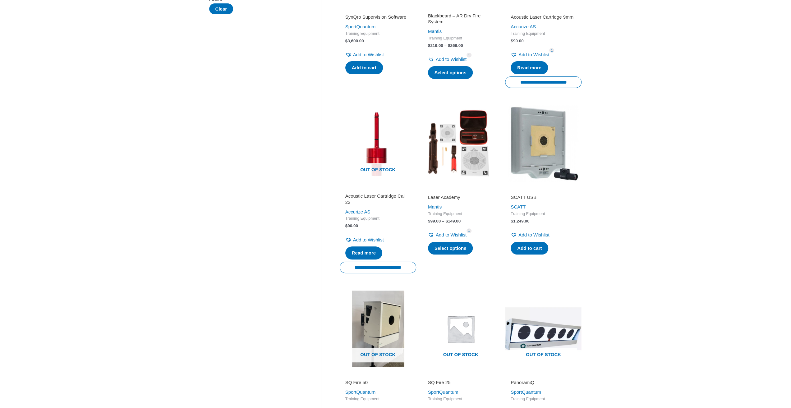
click at [664, 258] on div "**********" at bounding box center [395, 253] width 791 height 822
drag, startPoint x: 668, startPoint y: 243, endPoint x: 672, endPoint y: 198, distance: 45.9
click at [674, 198] on div "**********" at bounding box center [395, 253] width 791 height 822
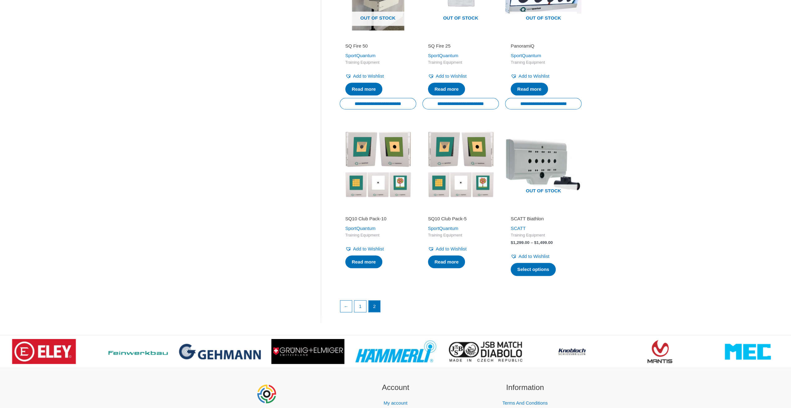
scroll to position [622, 0]
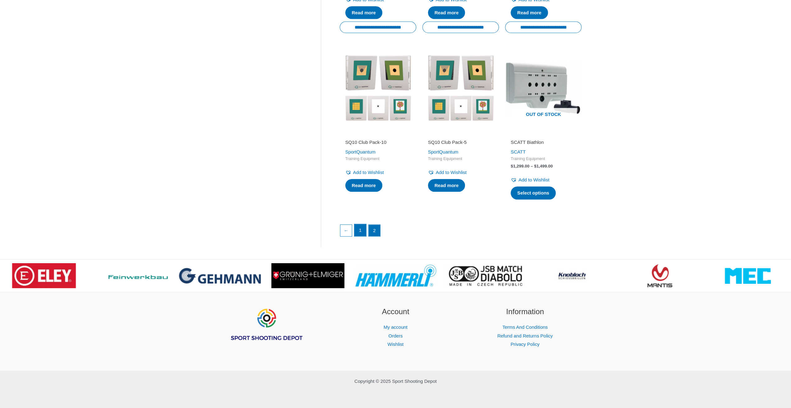
click at [362, 232] on link "1" at bounding box center [360, 230] width 12 height 12
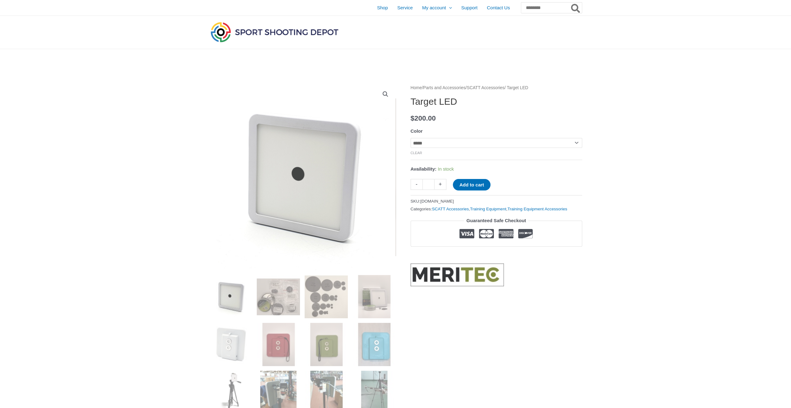
click at [436, 145] on select "**********" at bounding box center [497, 143] width 172 height 10
click at [411, 138] on select "**********" at bounding box center [497, 143] width 172 height 10
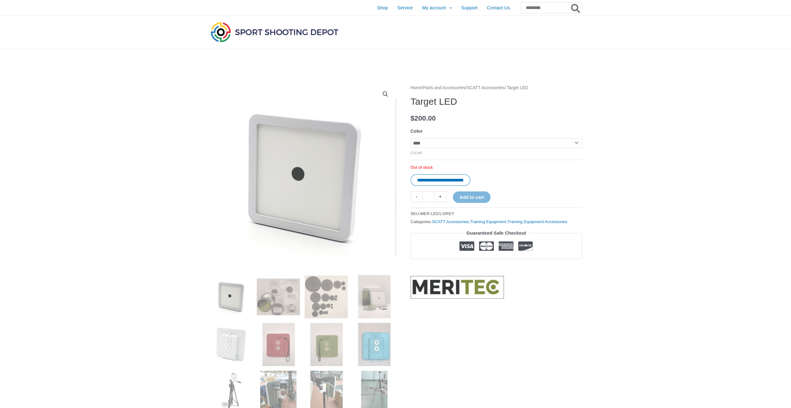
click at [471, 153] on td "**********" at bounding box center [497, 147] width 172 height 19
click at [471, 147] on select "**********" at bounding box center [497, 143] width 172 height 10
click at [411, 138] on select "**********" at bounding box center [497, 143] width 172 height 10
click at [463, 144] on select "**********" at bounding box center [497, 143] width 172 height 10
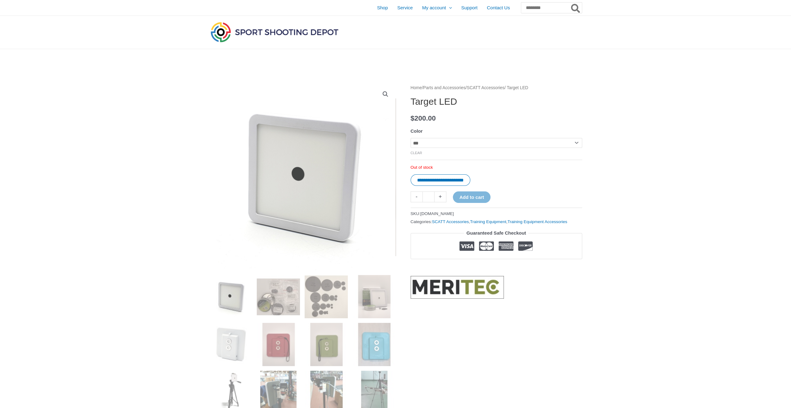
click at [411, 138] on select "**********" at bounding box center [497, 143] width 172 height 10
click at [460, 143] on select "**********" at bounding box center [497, 143] width 172 height 10
select select "*****"
click at [411, 138] on select "**********" at bounding box center [497, 143] width 172 height 10
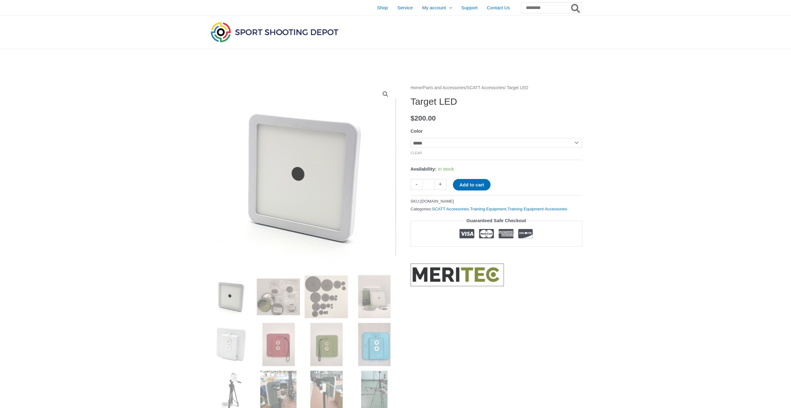
click at [471, 183] on button "Add to cart" at bounding box center [472, 184] width 38 height 11
click at [377, 7] on span "Shop" at bounding box center [382, 8] width 11 height 16
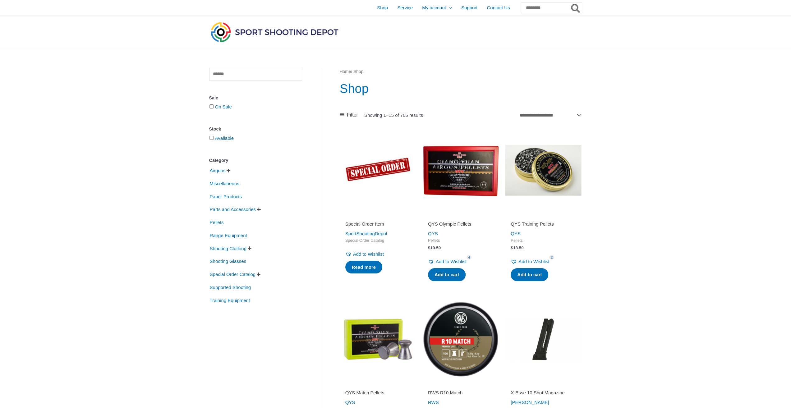
click at [261, 209] on span "" at bounding box center [259, 209] width 4 height 4
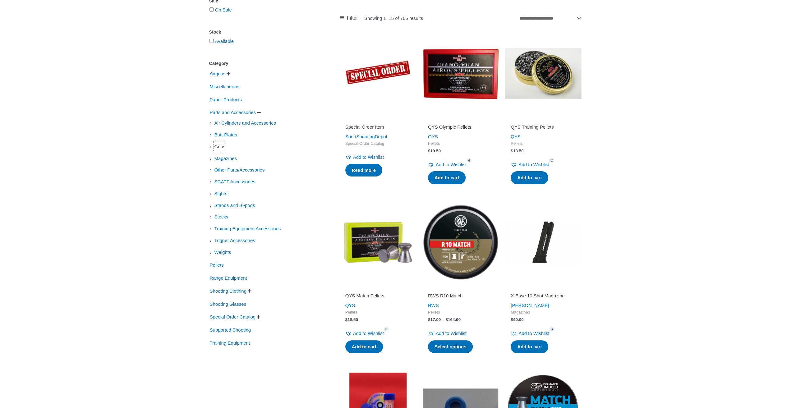
scroll to position [103, 0]
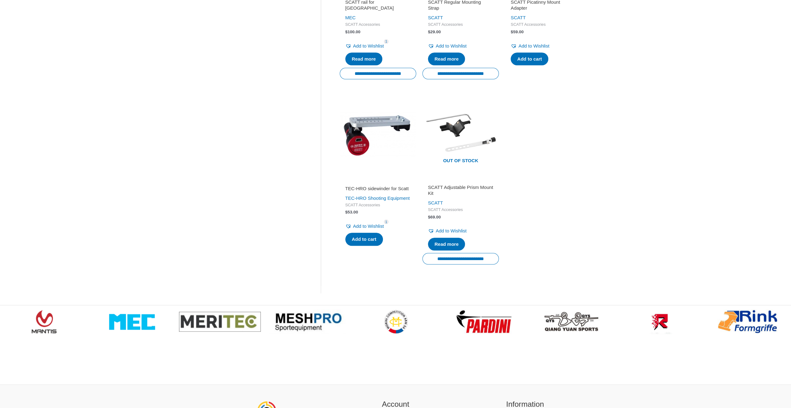
scroll to position [622, 0]
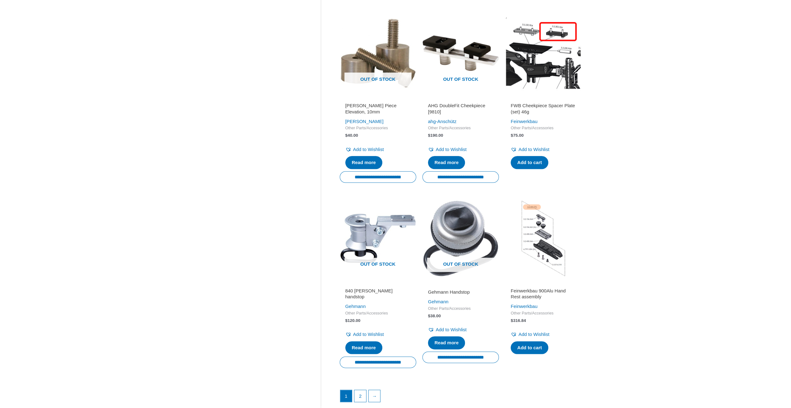
scroll to position [673, 0]
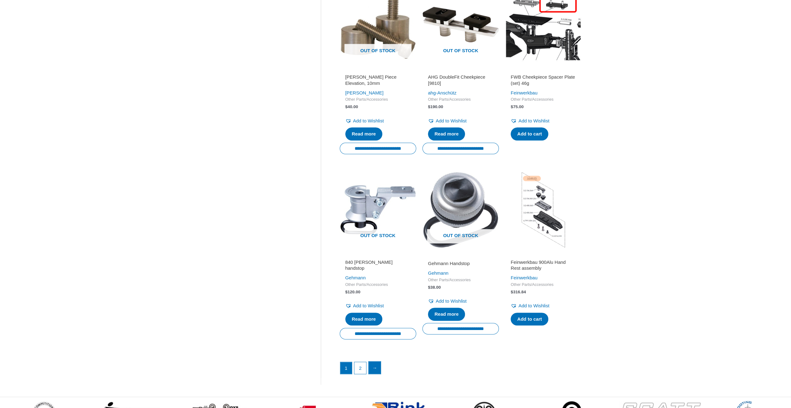
click at [377, 367] on link "→" at bounding box center [375, 367] width 12 height 12
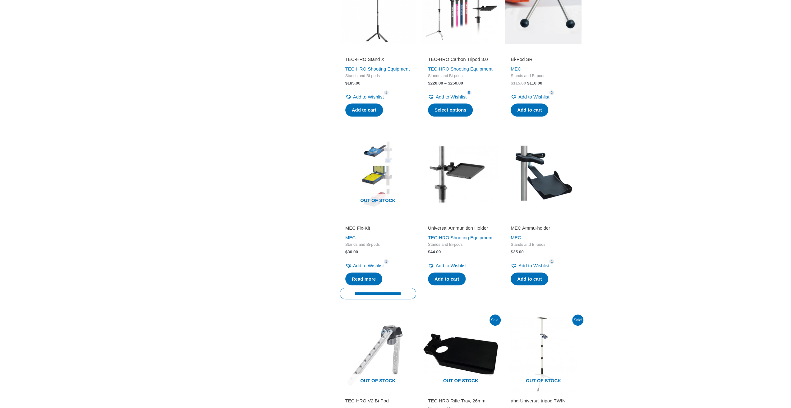
scroll to position [207, 0]
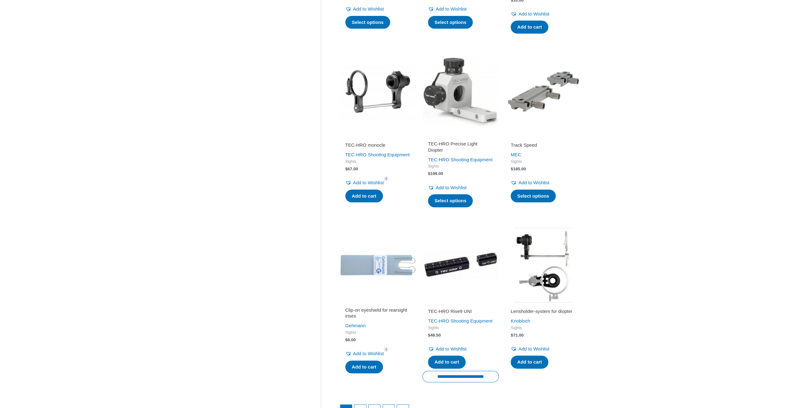
scroll to position [622, 0]
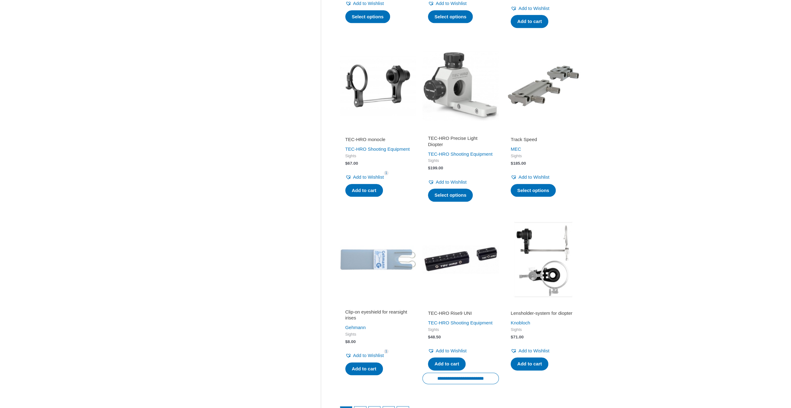
drag, startPoint x: 680, startPoint y: 218, endPoint x: 667, endPoint y: 204, distance: 19.1
drag, startPoint x: 664, startPoint y: 201, endPoint x: 656, endPoint y: 156, distance: 45.8
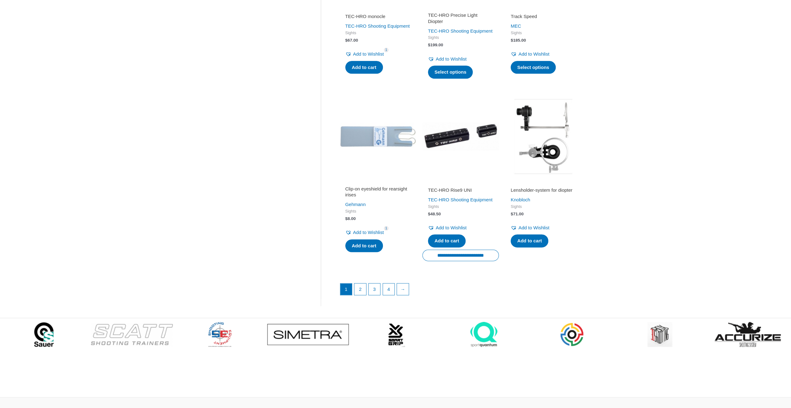
scroll to position [865, 0]
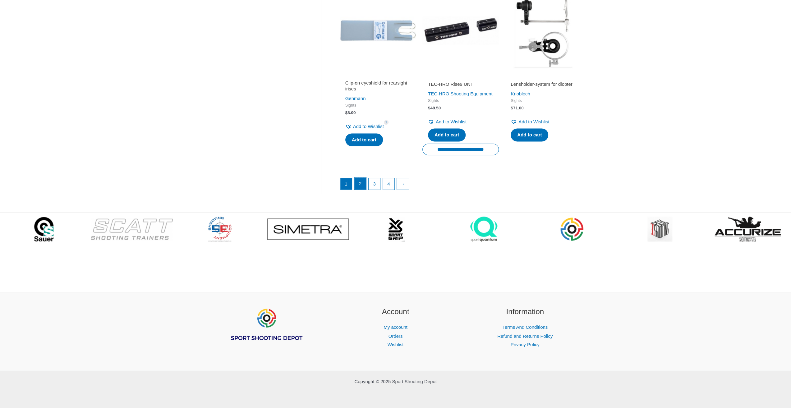
click at [364, 186] on link "2" at bounding box center [360, 183] width 12 height 12
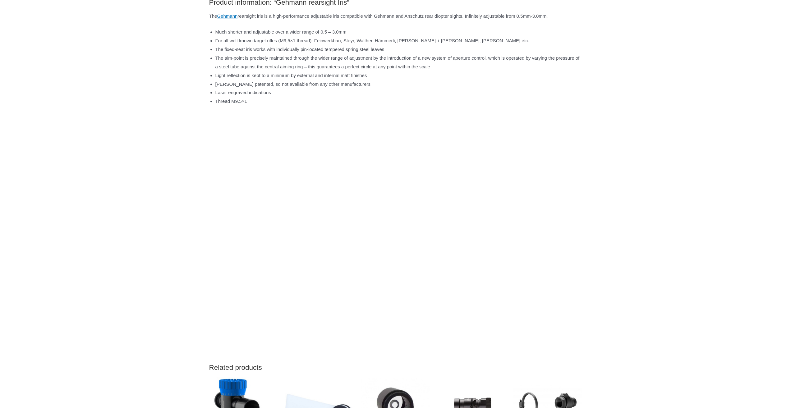
scroll to position [362, 0]
click at [640, 223] on div "**********" at bounding box center [395, 222] width 791 height 1050
drag, startPoint x: 663, startPoint y: 201, endPoint x: 622, endPoint y: 117, distance: 92.8
click at [643, 127] on div "**********" at bounding box center [395, 222] width 791 height 1050
click at [639, 100] on div "**********" at bounding box center [395, 222] width 791 height 1050
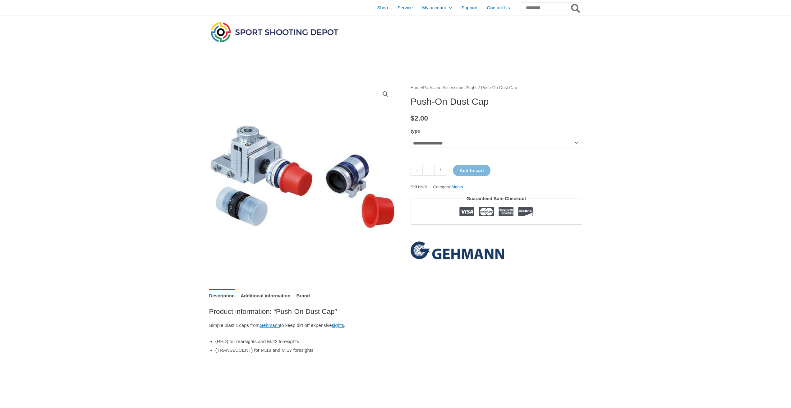
click at [453, 145] on select "**********" at bounding box center [497, 143] width 172 height 10
select select "**********"
click at [411, 138] on select "**********" at bounding box center [497, 143] width 172 height 10
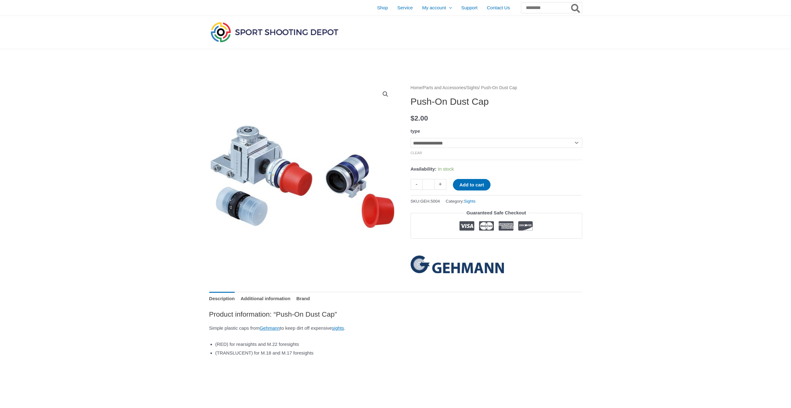
click at [442, 184] on link "+" at bounding box center [440, 184] width 12 height 11
type input "*"
click at [462, 184] on button "Add to cart" at bounding box center [472, 184] width 38 height 11
click at [469, 143] on select "**********" at bounding box center [497, 143] width 172 height 10
select select "**********"
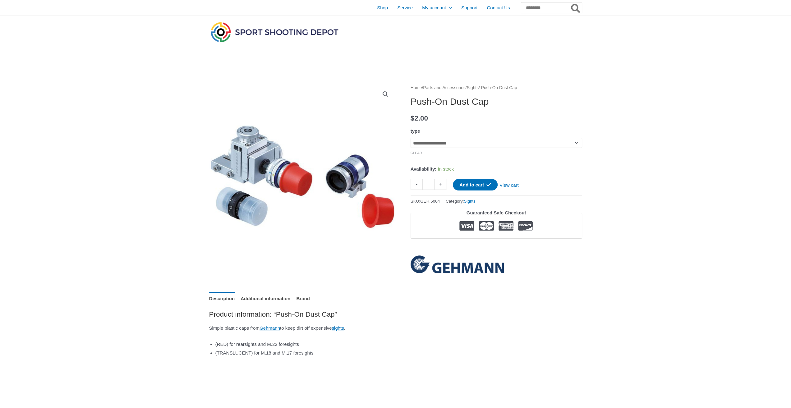
click at [411, 138] on select "**********" at bounding box center [497, 143] width 172 height 10
drag, startPoint x: 417, startPoint y: 185, endPoint x: 420, endPoint y: 181, distance: 3.8
click at [418, 185] on link "-" at bounding box center [417, 184] width 12 height 11
click at [439, 184] on link "+" at bounding box center [440, 184] width 12 height 11
type input "*"
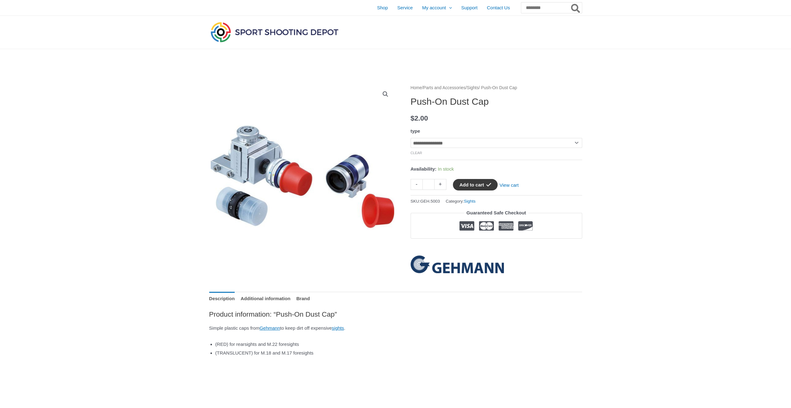
click at [461, 184] on button "Add to cart" at bounding box center [475, 184] width 45 height 11
click at [514, 186] on link "View cart" at bounding box center [509, 184] width 23 height 11
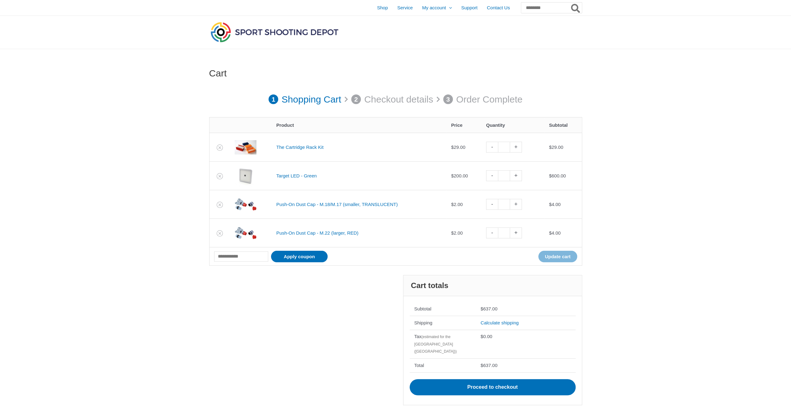
click at [492, 175] on link "-" at bounding box center [492, 175] width 12 height 11
type input "*"
click at [491, 179] on link "-" at bounding box center [492, 175] width 12 height 11
type input "*"
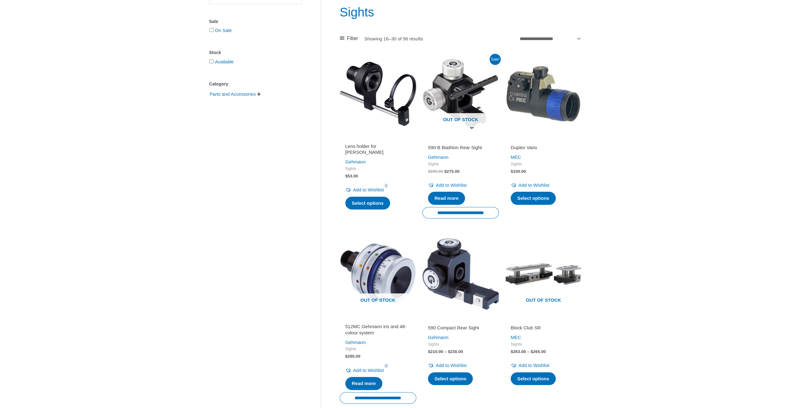
scroll to position [103, 0]
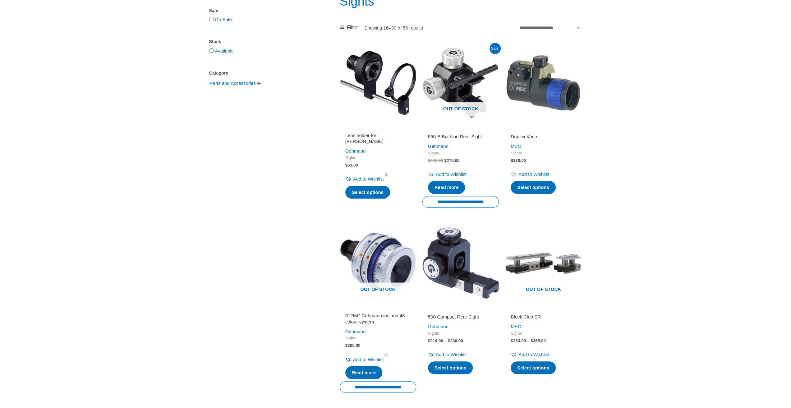
drag, startPoint x: 674, startPoint y: 164, endPoint x: 661, endPoint y: 118, distance: 47.0
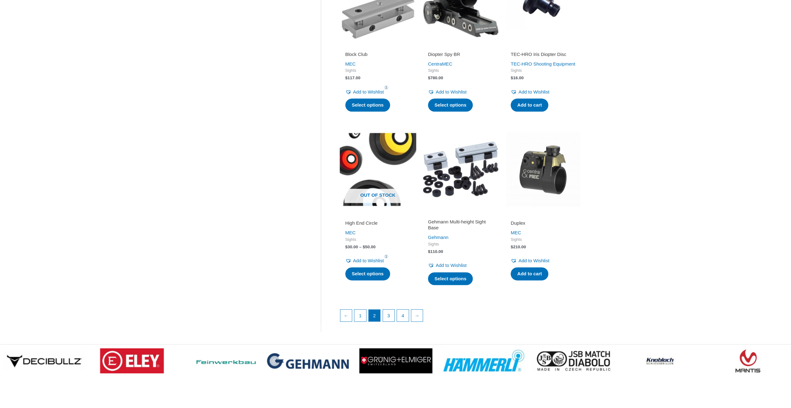
scroll to position [777, 0]
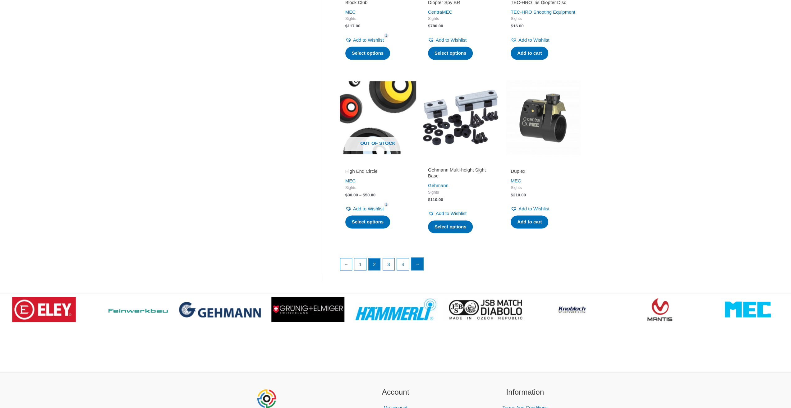
click at [418, 270] on link "→" at bounding box center [417, 264] width 12 height 12
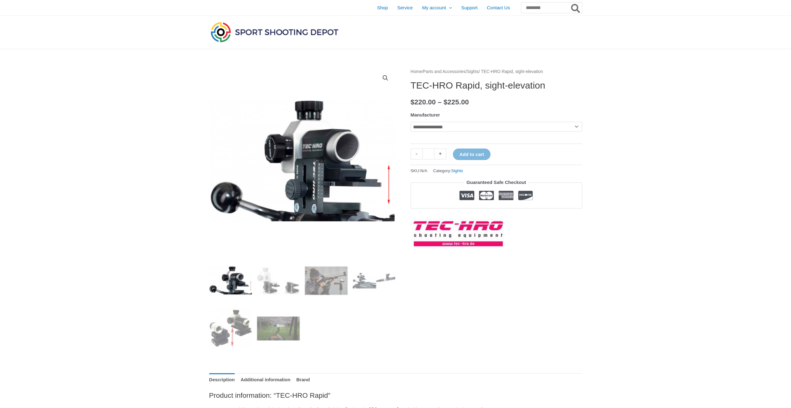
click at [451, 123] on select "**********" at bounding box center [497, 127] width 172 height 10
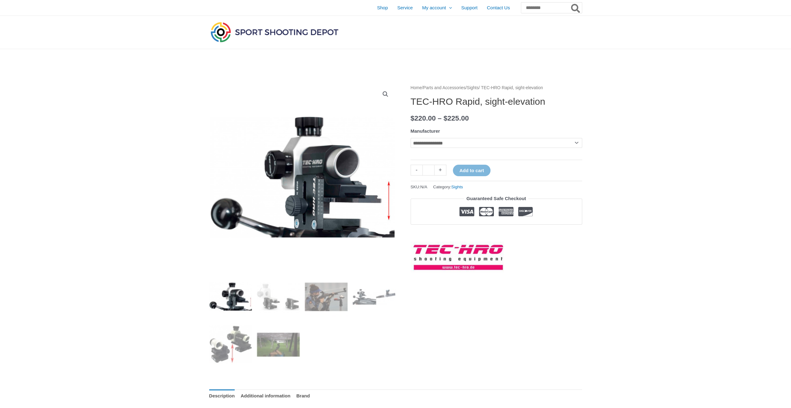
select select "*******"
click at [411, 138] on select "**********" at bounding box center [497, 143] width 172 height 10
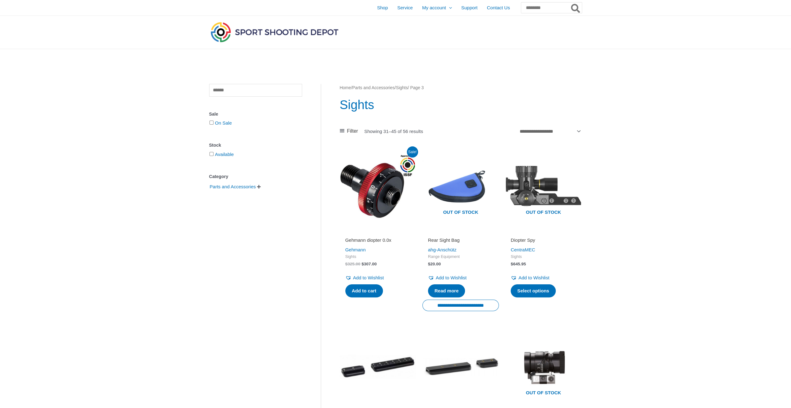
drag, startPoint x: 645, startPoint y: 200, endPoint x: 648, endPoint y: 164, distance: 35.9
drag, startPoint x: 640, startPoint y: 193, endPoint x: 645, endPoint y: 150, distance: 43.2
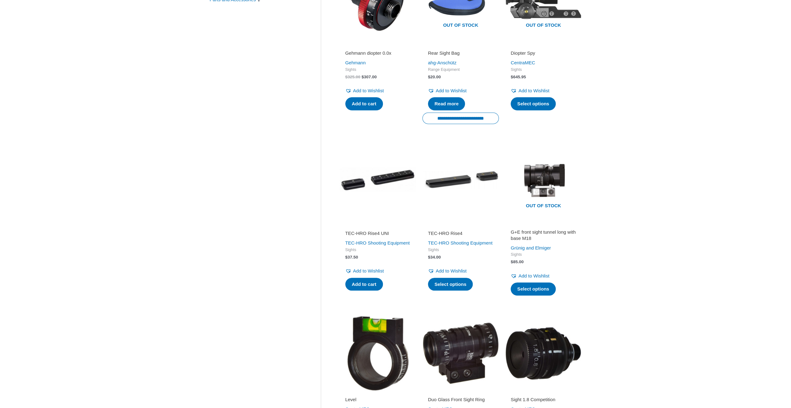
scroll to position [207, 0]
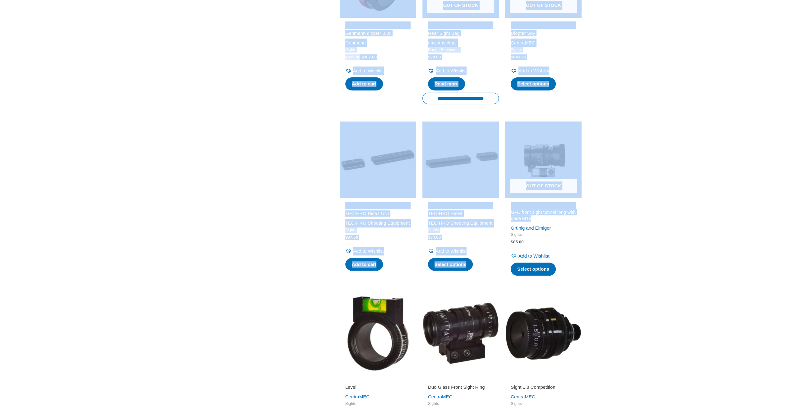
drag, startPoint x: 357, startPoint y: 126, endPoint x: 615, endPoint y: 216, distance: 273.4
click at [614, 216] on div "**********" at bounding box center [395, 352] width 791 height 1001
click at [683, 164] on div "**********" at bounding box center [395, 352] width 791 height 1001
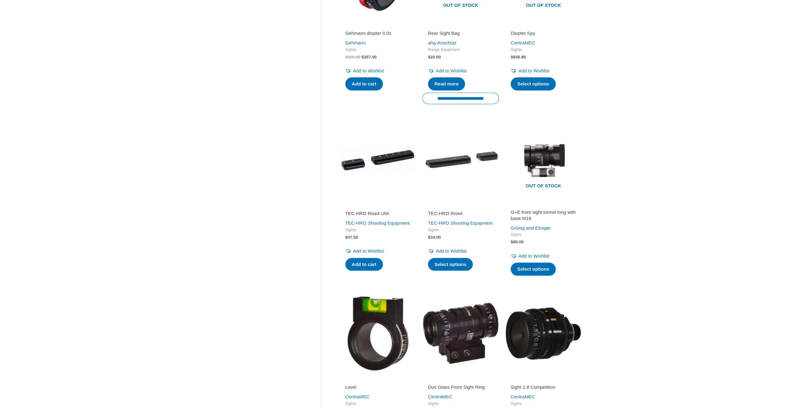
click at [674, 161] on div "**********" at bounding box center [395, 352] width 791 height 1001
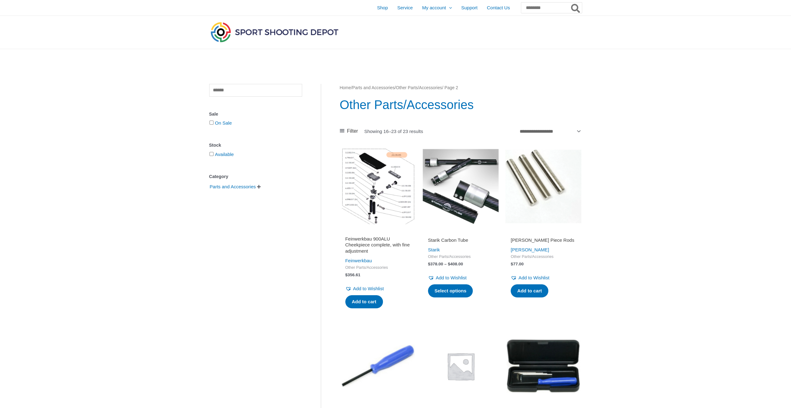
click at [464, 181] on img at bounding box center [460, 186] width 76 height 76
click at [454, 172] on img at bounding box center [460, 186] width 76 height 76
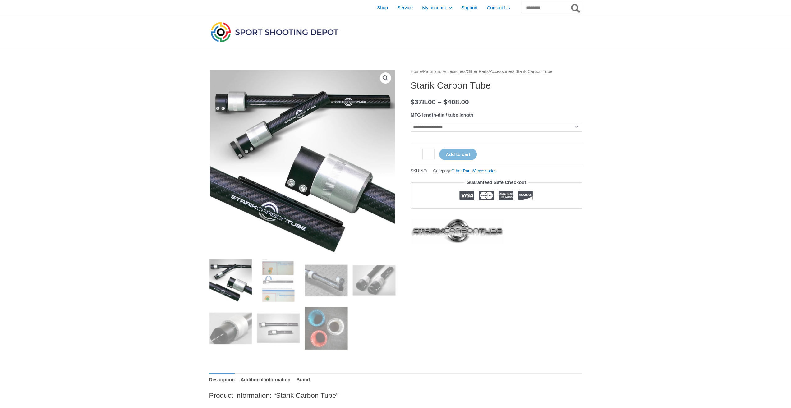
click at [448, 127] on select "**********" at bounding box center [497, 127] width 172 height 10
